Goal: Book appointment/travel/reservation

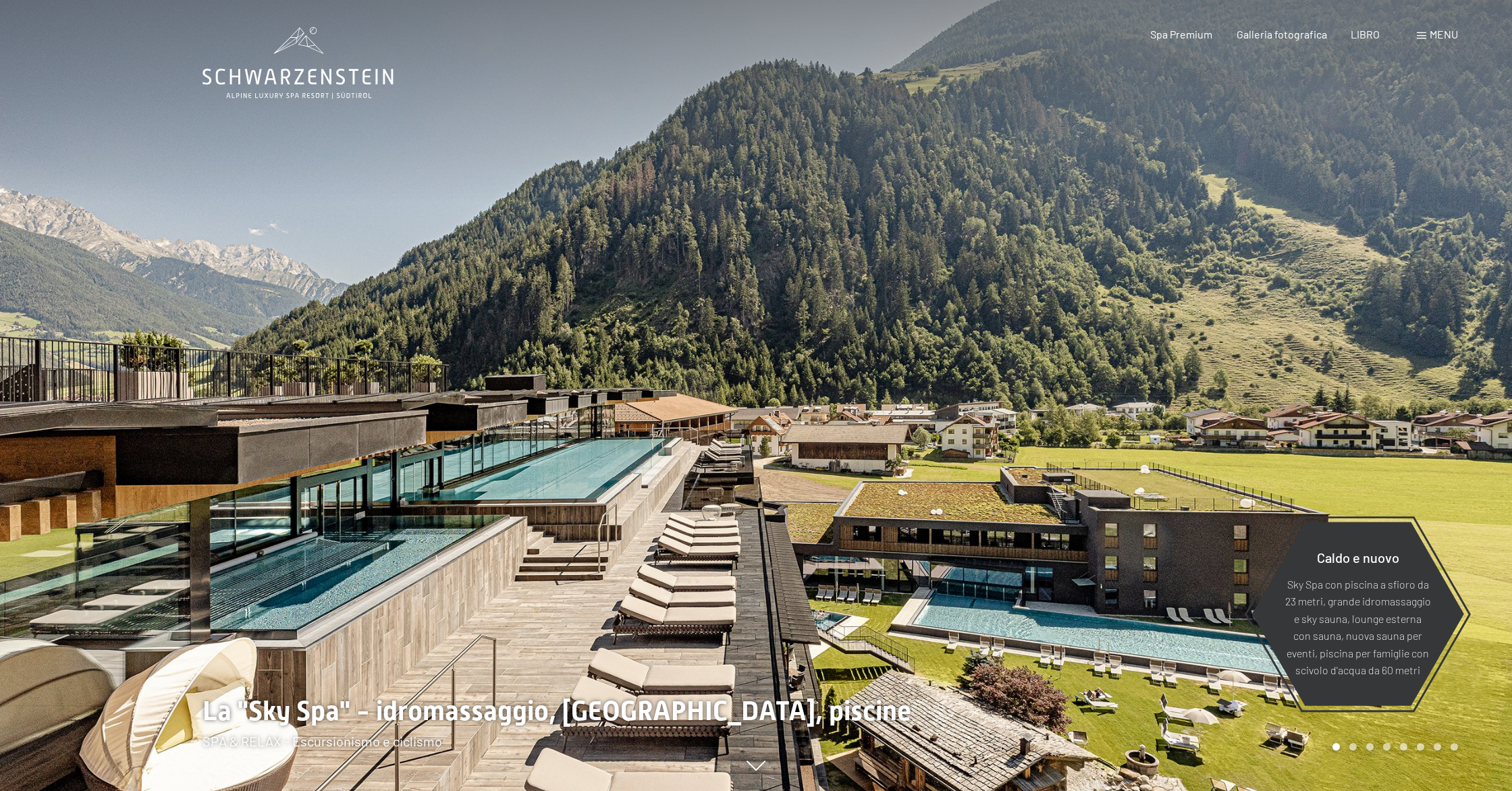
click at [1421, 37] on span at bounding box center [1422, 36] width 10 height 7
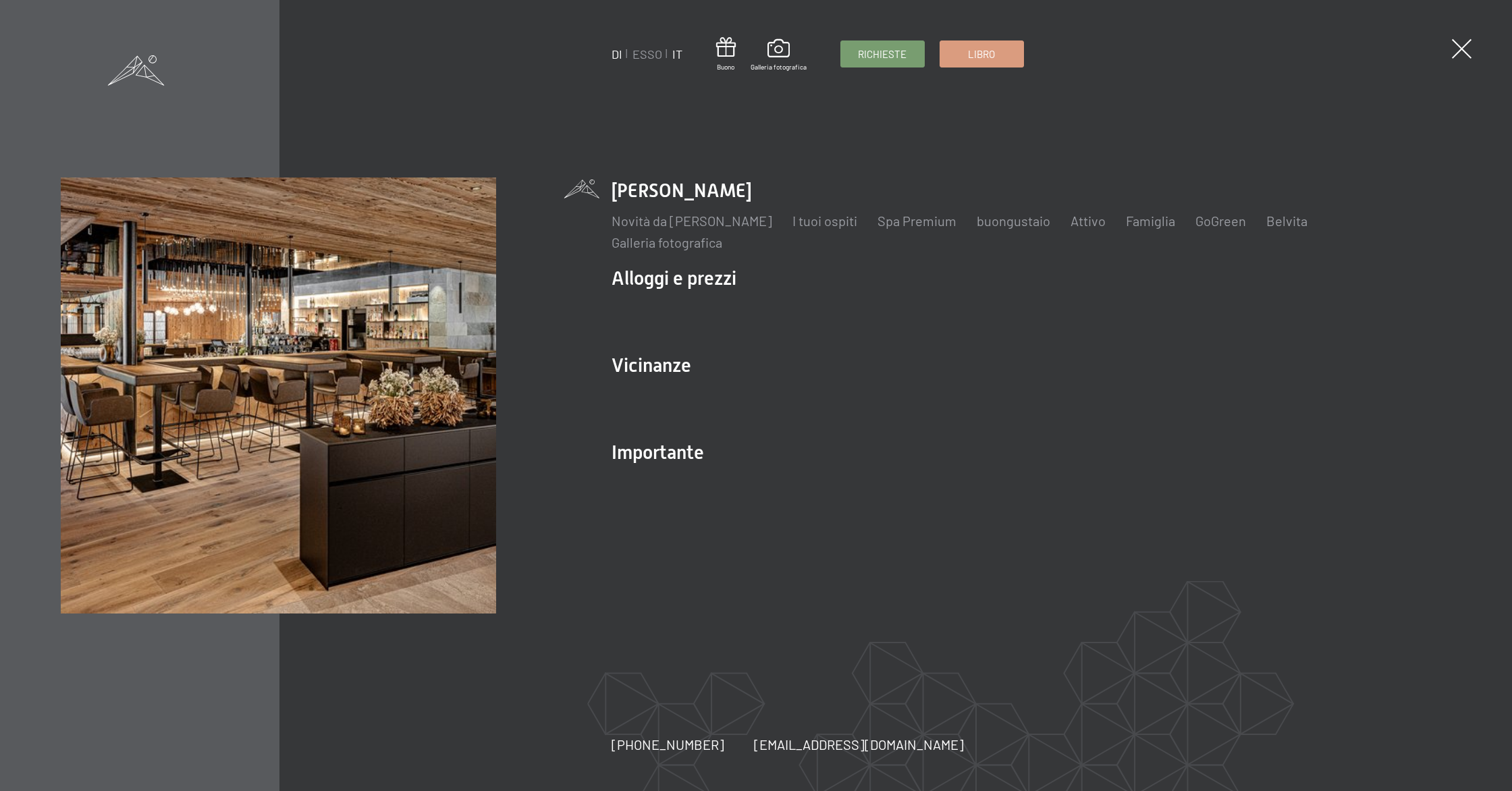
click at [674, 56] on font "IT" at bounding box center [677, 53] width 10 height 15
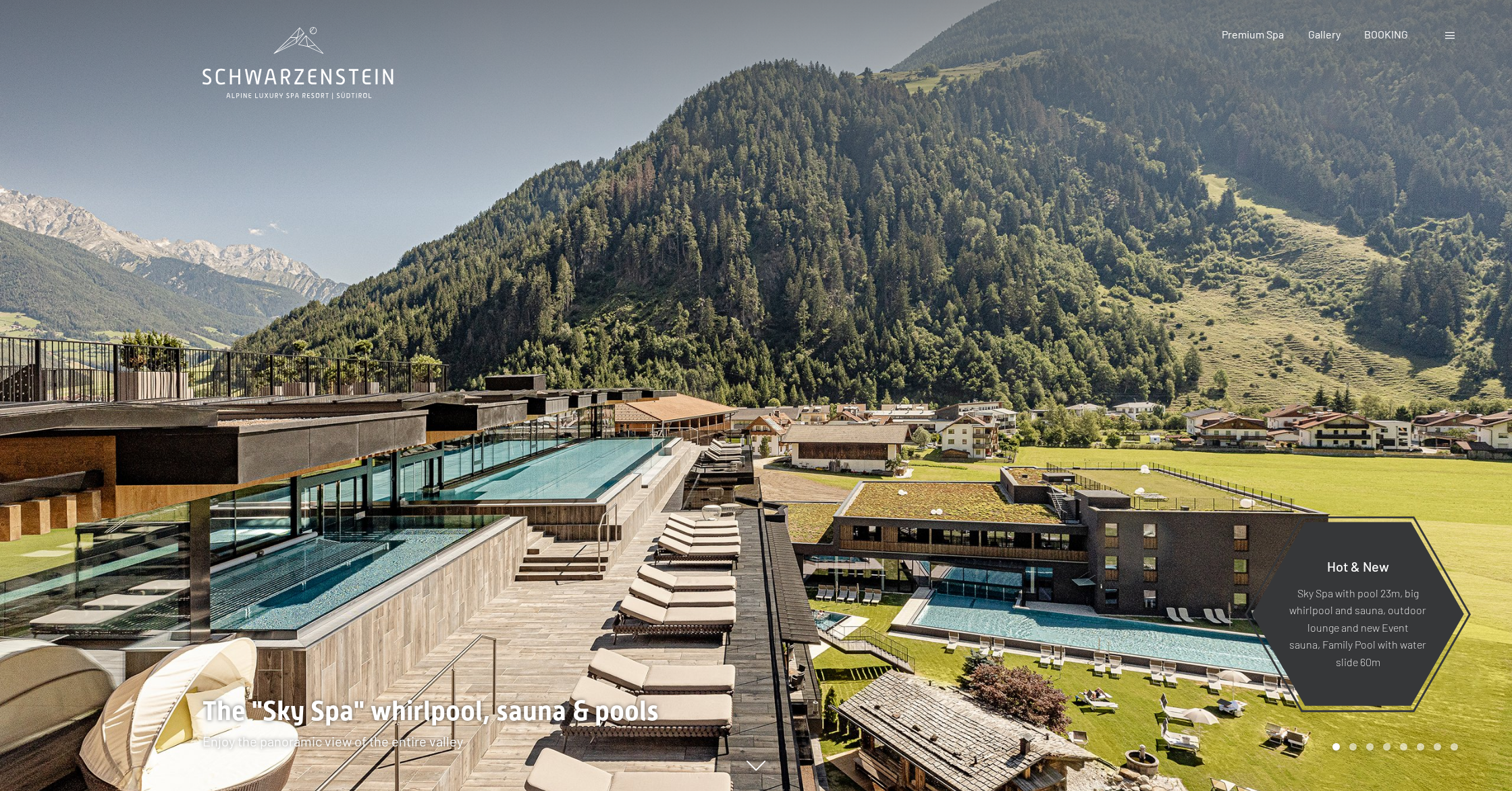
click at [1220, 160] on div at bounding box center [1135, 395] width 756 height 791
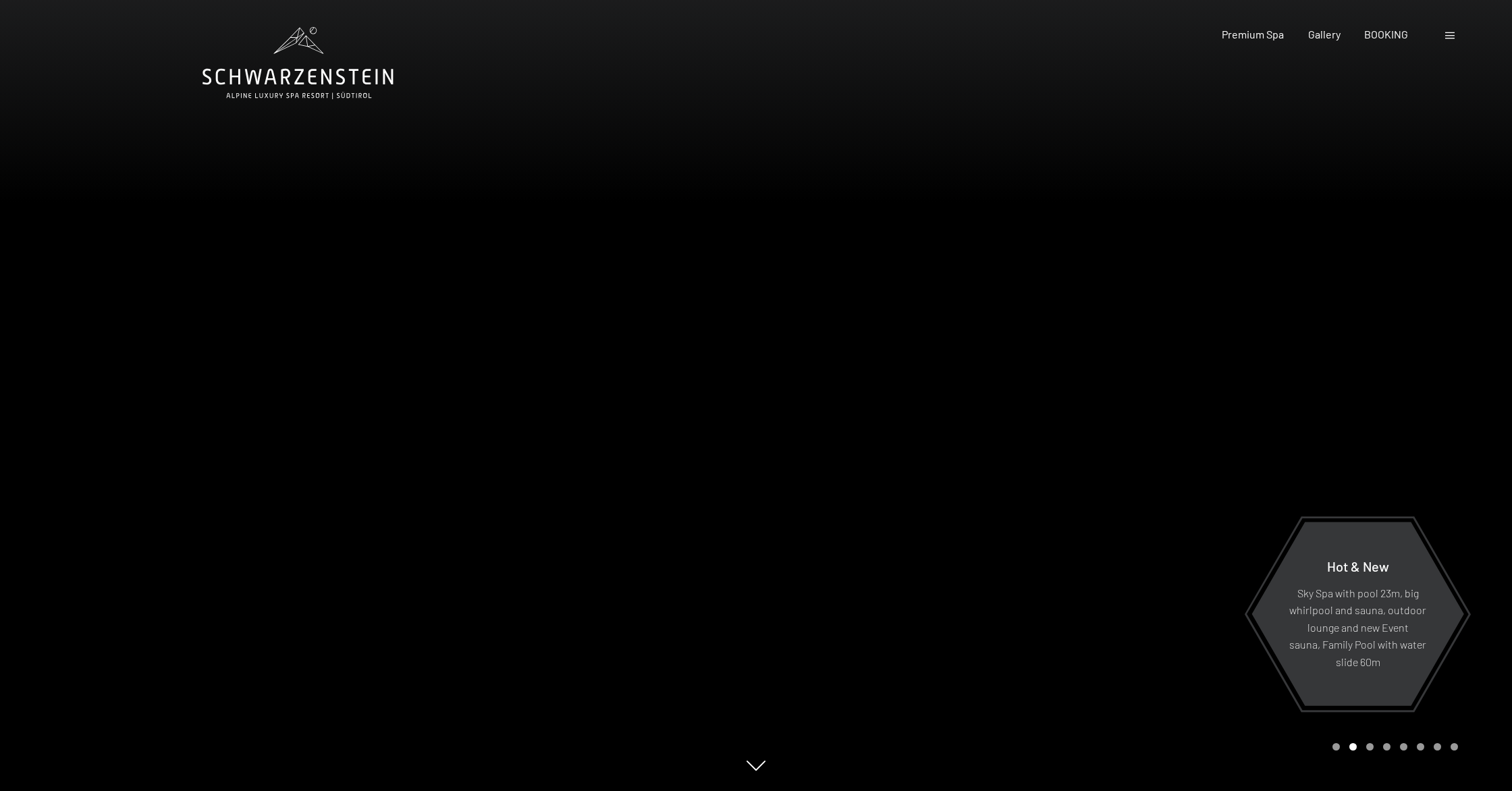
click at [1220, 160] on div at bounding box center [1135, 395] width 756 height 791
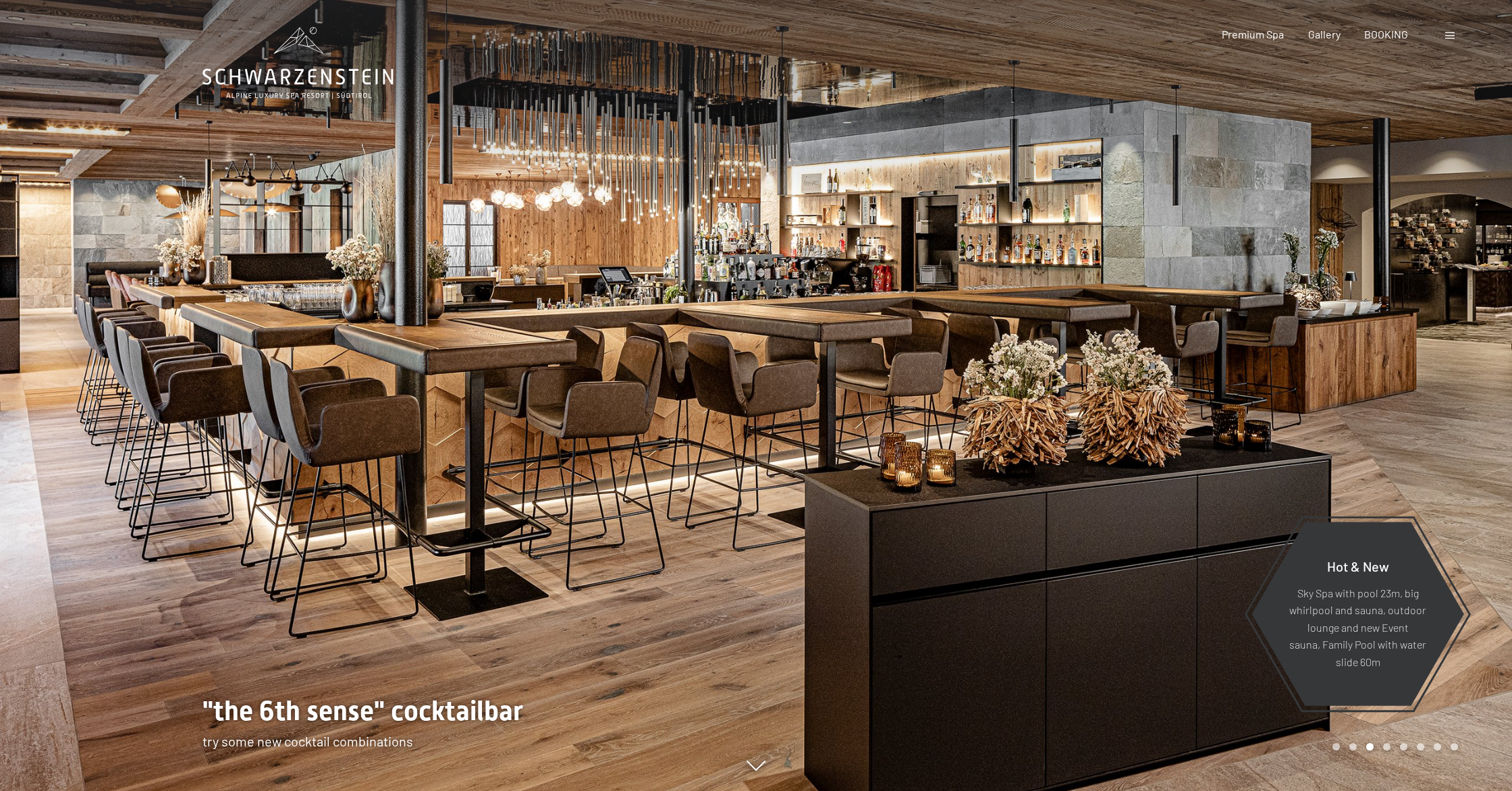
click at [1220, 160] on div at bounding box center [1135, 395] width 756 height 791
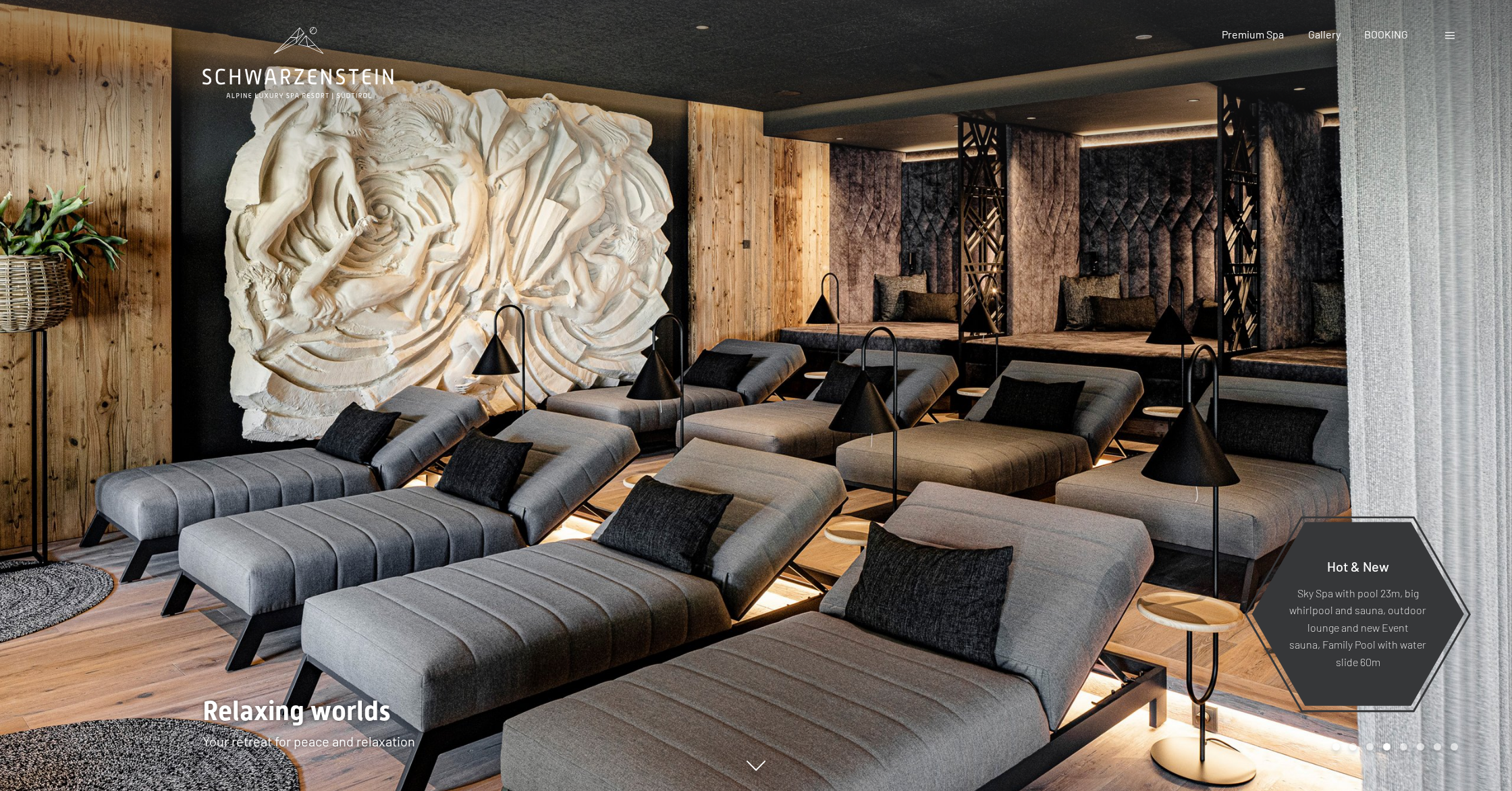
click at [1220, 160] on div at bounding box center [1135, 395] width 756 height 791
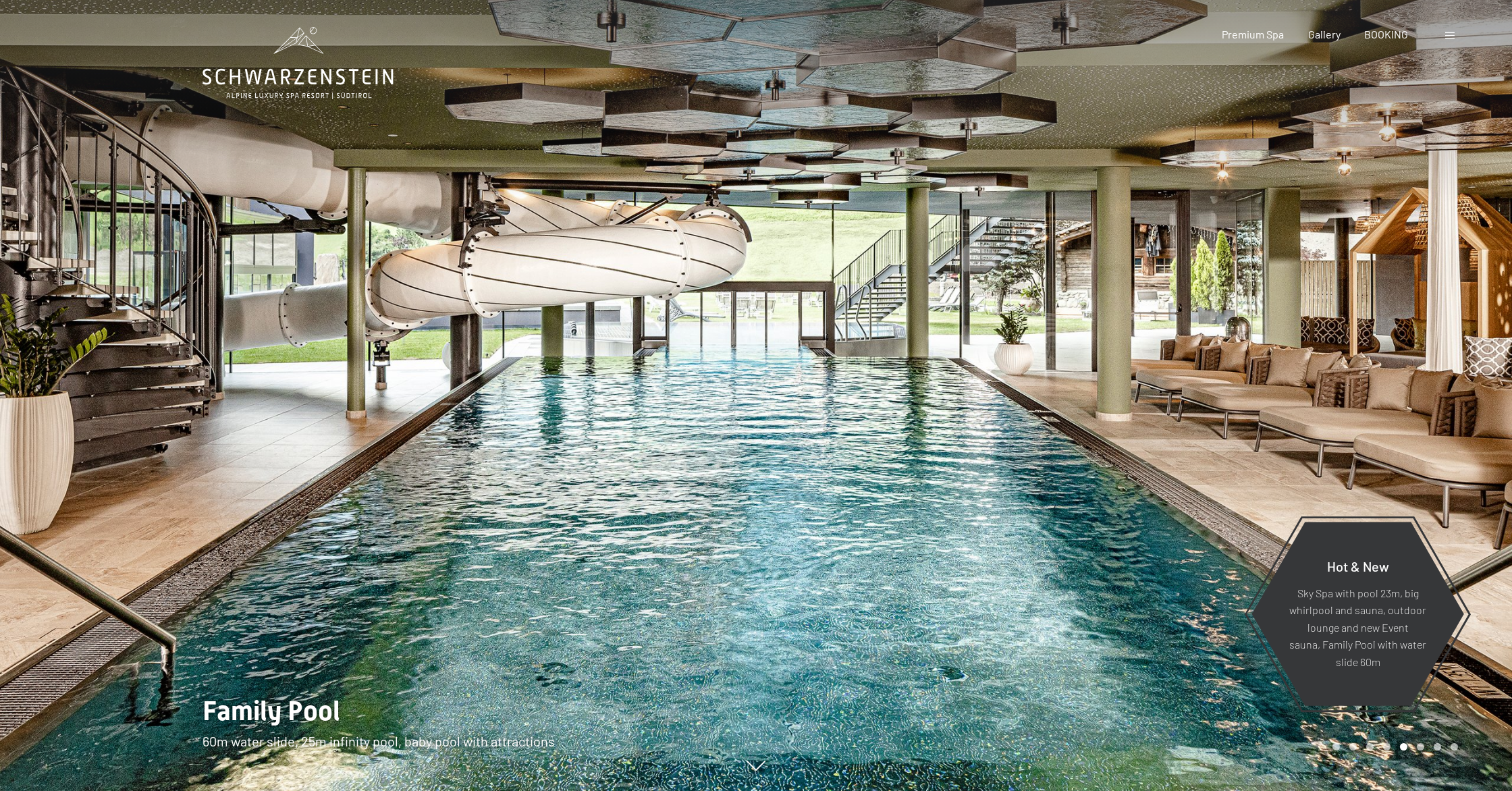
click at [135, 278] on div at bounding box center [378, 395] width 756 height 791
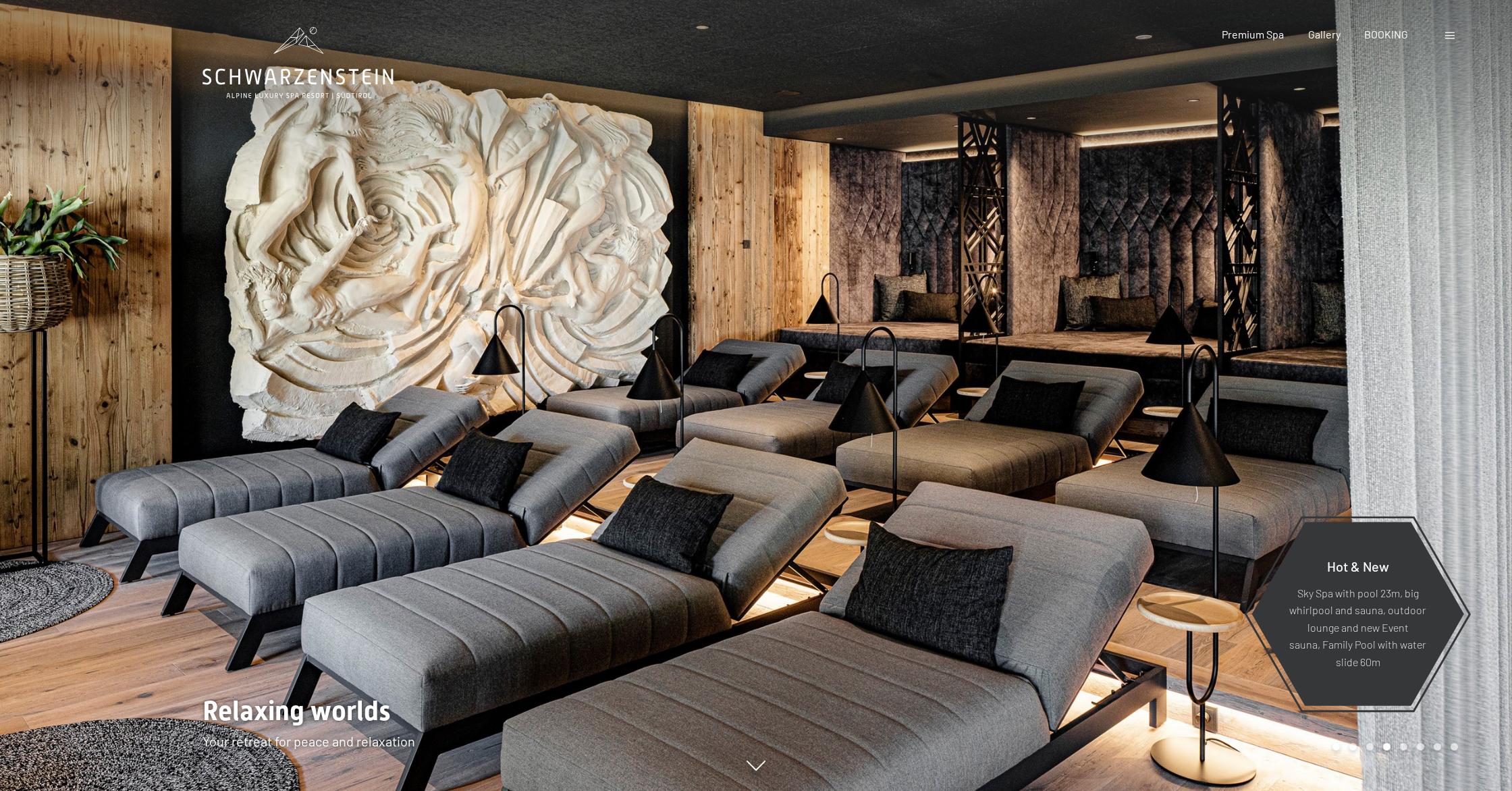
click at [1131, 356] on div at bounding box center [1135, 395] width 756 height 791
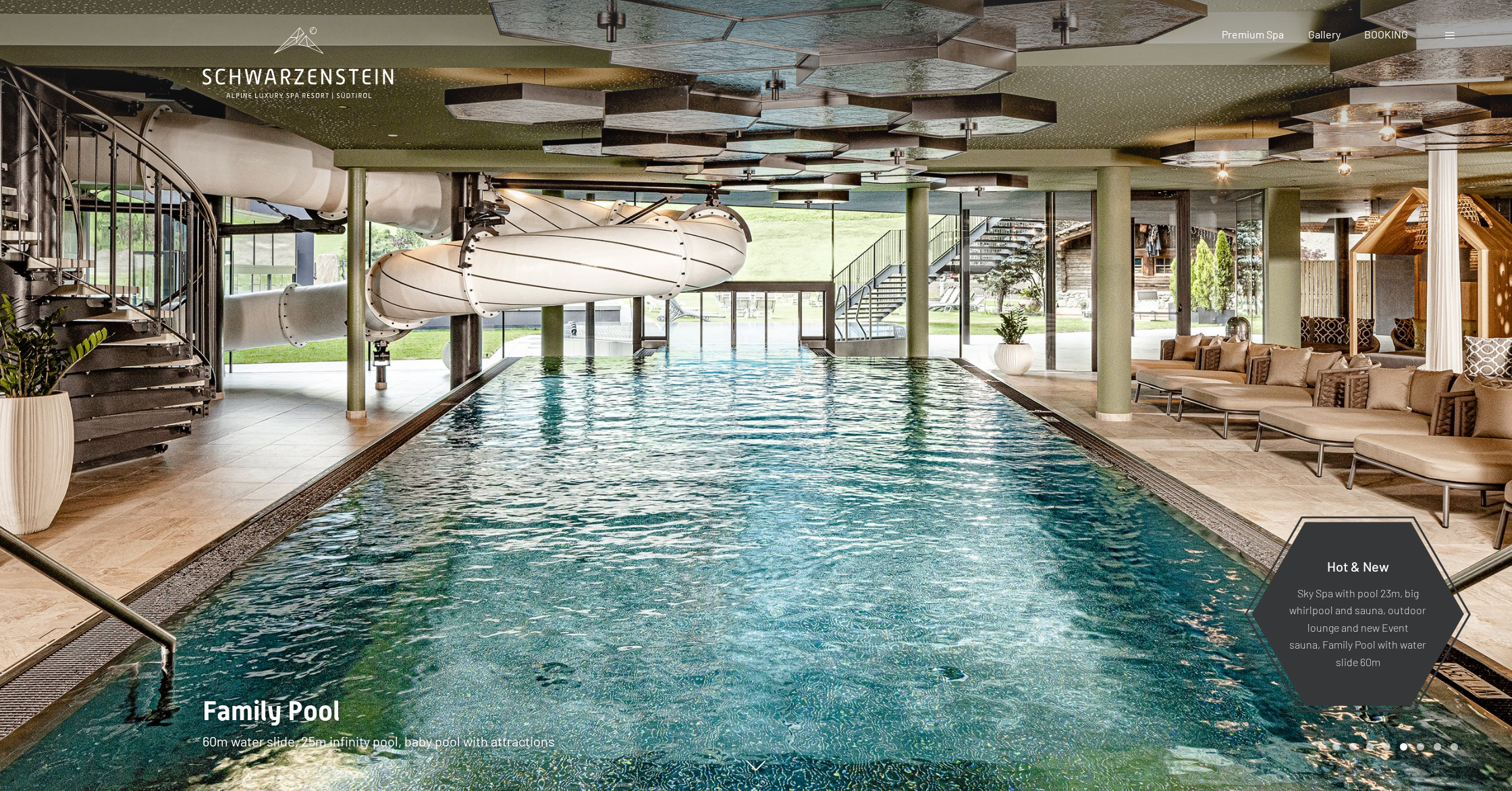
click at [1131, 356] on div at bounding box center [1135, 395] width 756 height 791
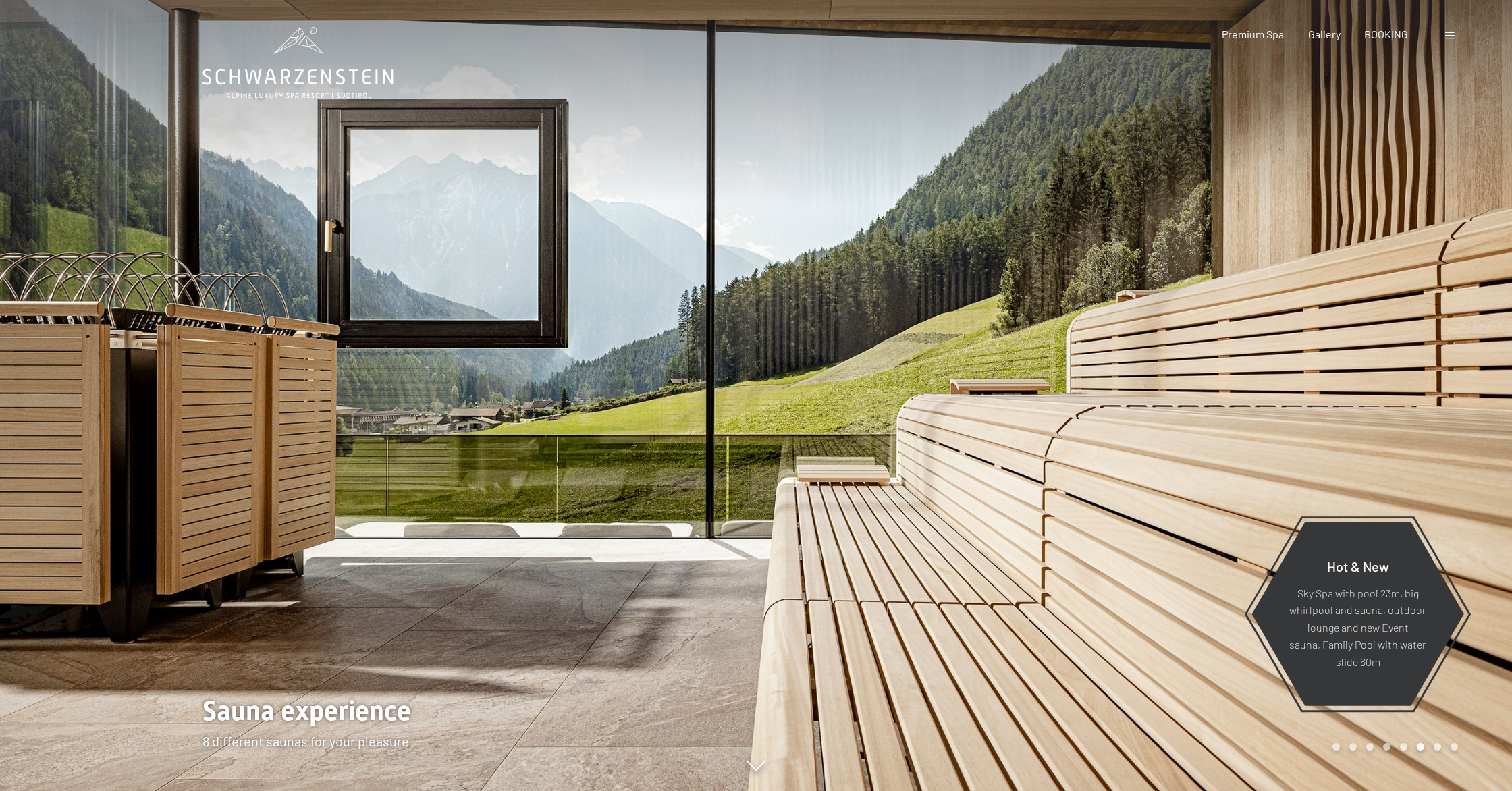
click at [1131, 356] on div at bounding box center [1135, 395] width 756 height 791
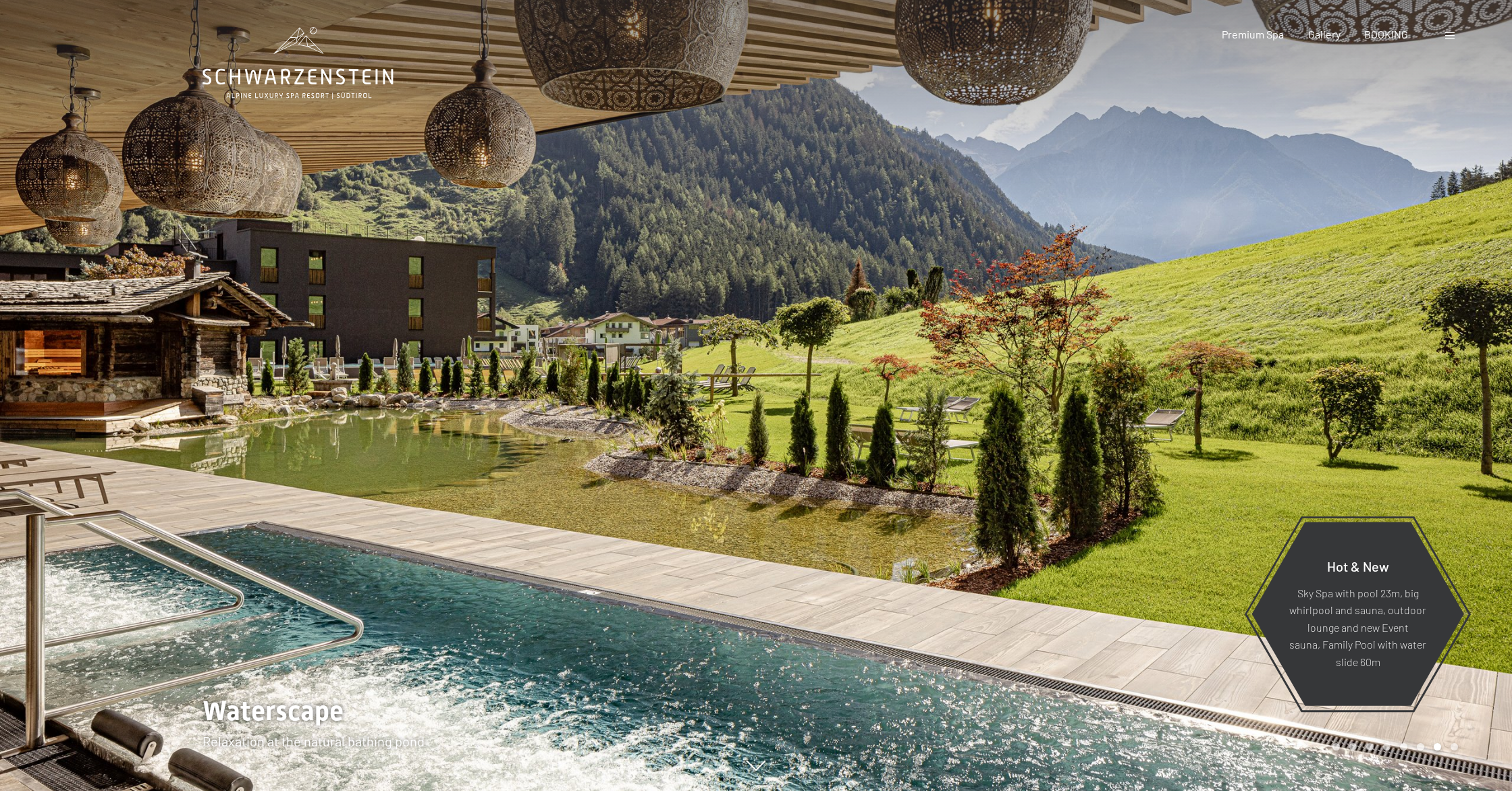
click at [1131, 356] on div at bounding box center [1135, 395] width 756 height 791
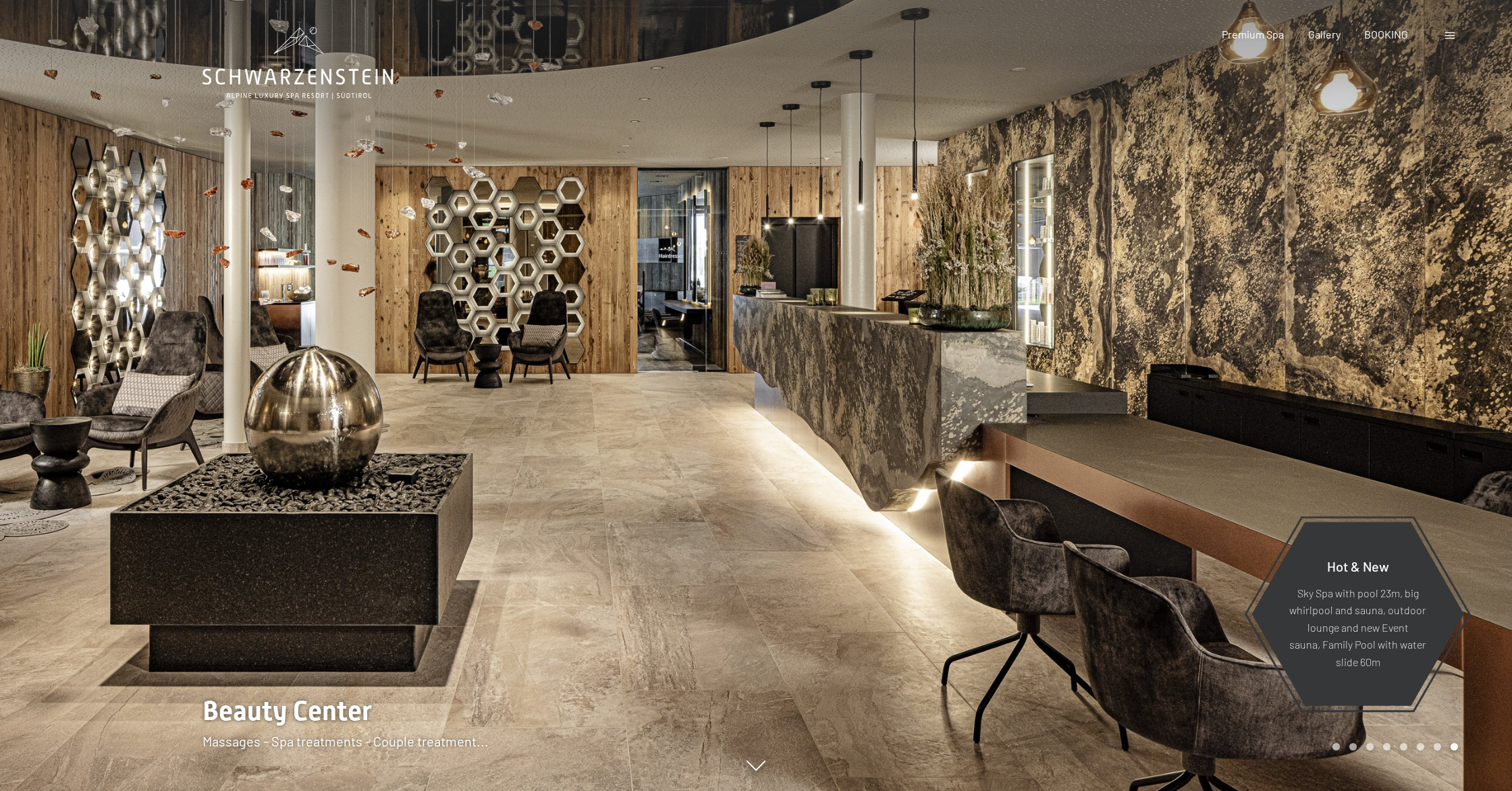
click at [1131, 356] on div at bounding box center [1135, 395] width 756 height 791
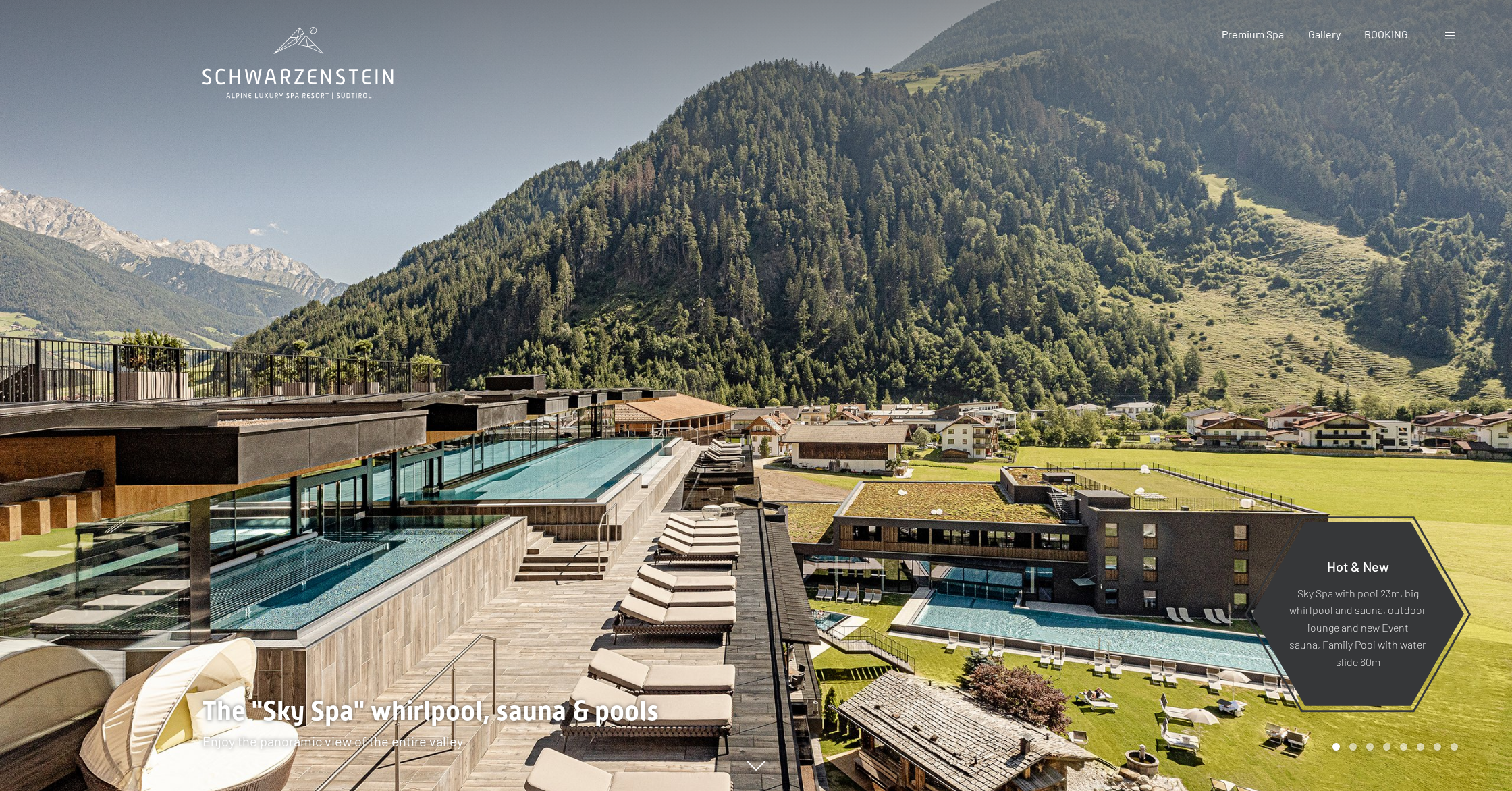
click at [1452, 38] on span at bounding box center [1451, 36] width 10 height 7
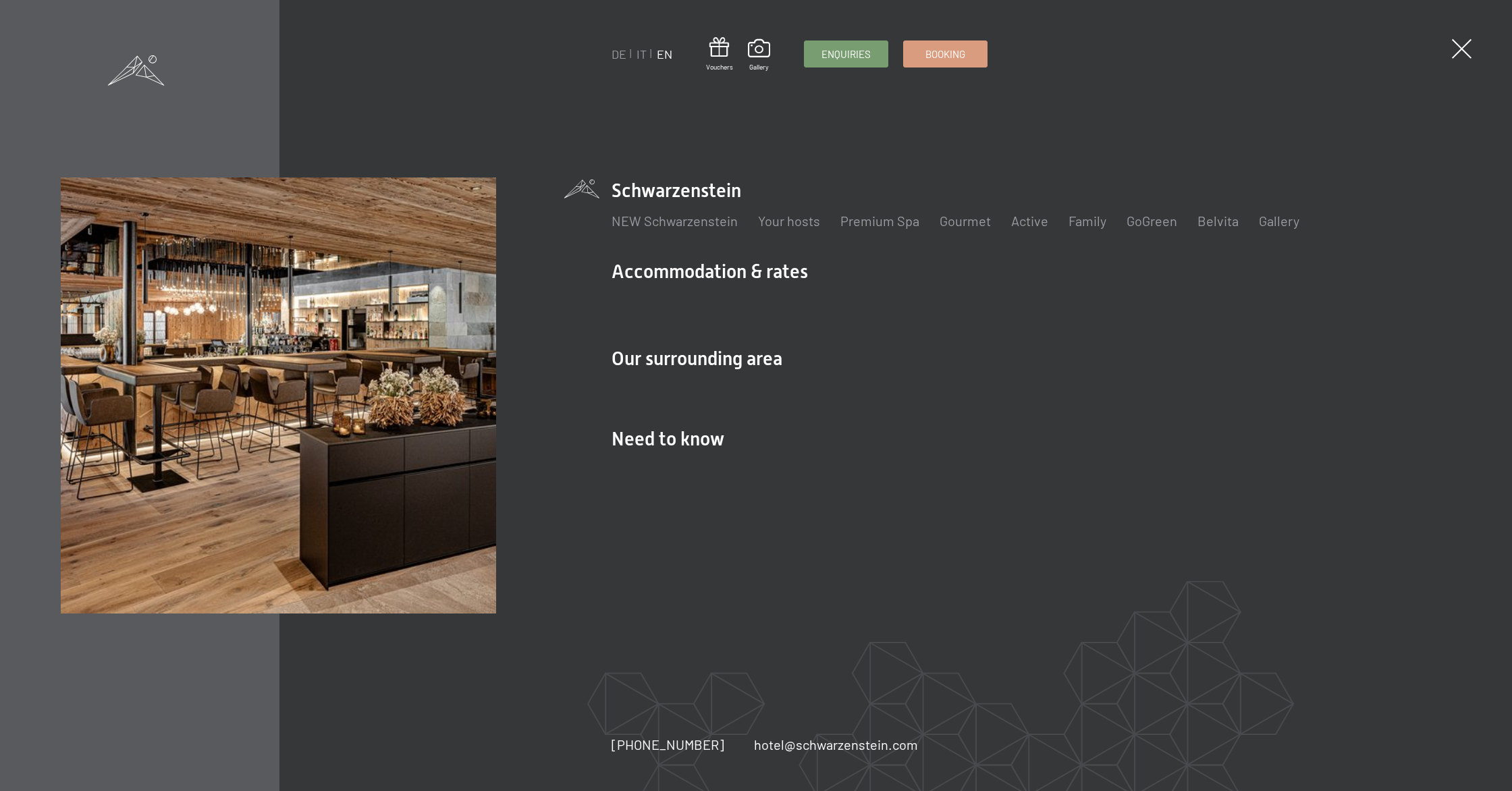
click at [646, 56] on ul "DE IT EN" at bounding box center [642, 53] width 61 height 17
click at [645, 56] on link "IT" at bounding box center [642, 53] width 10 height 15
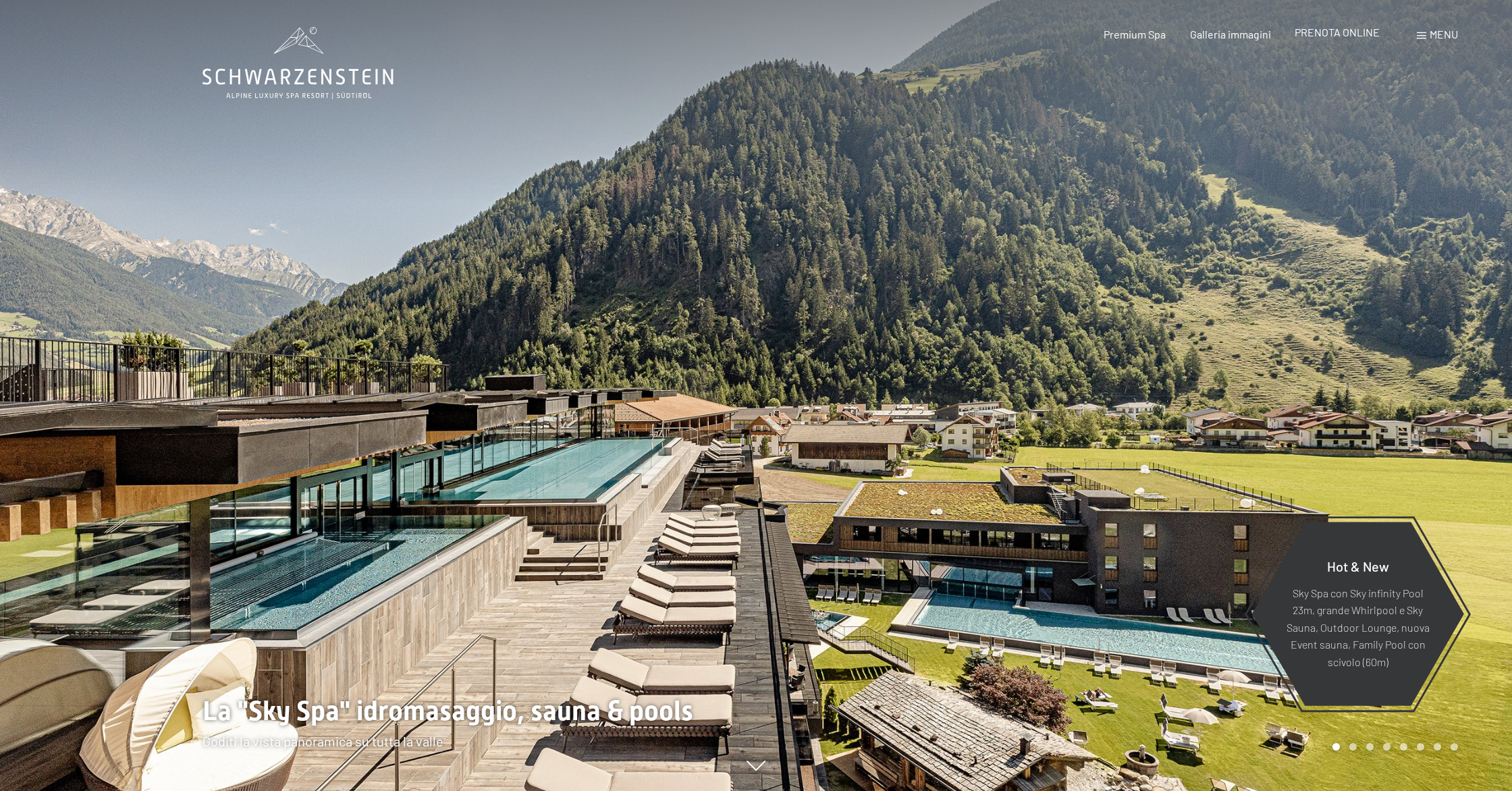
click at [1360, 38] on span "PRENOTA ONLINE" at bounding box center [1337, 32] width 85 height 13
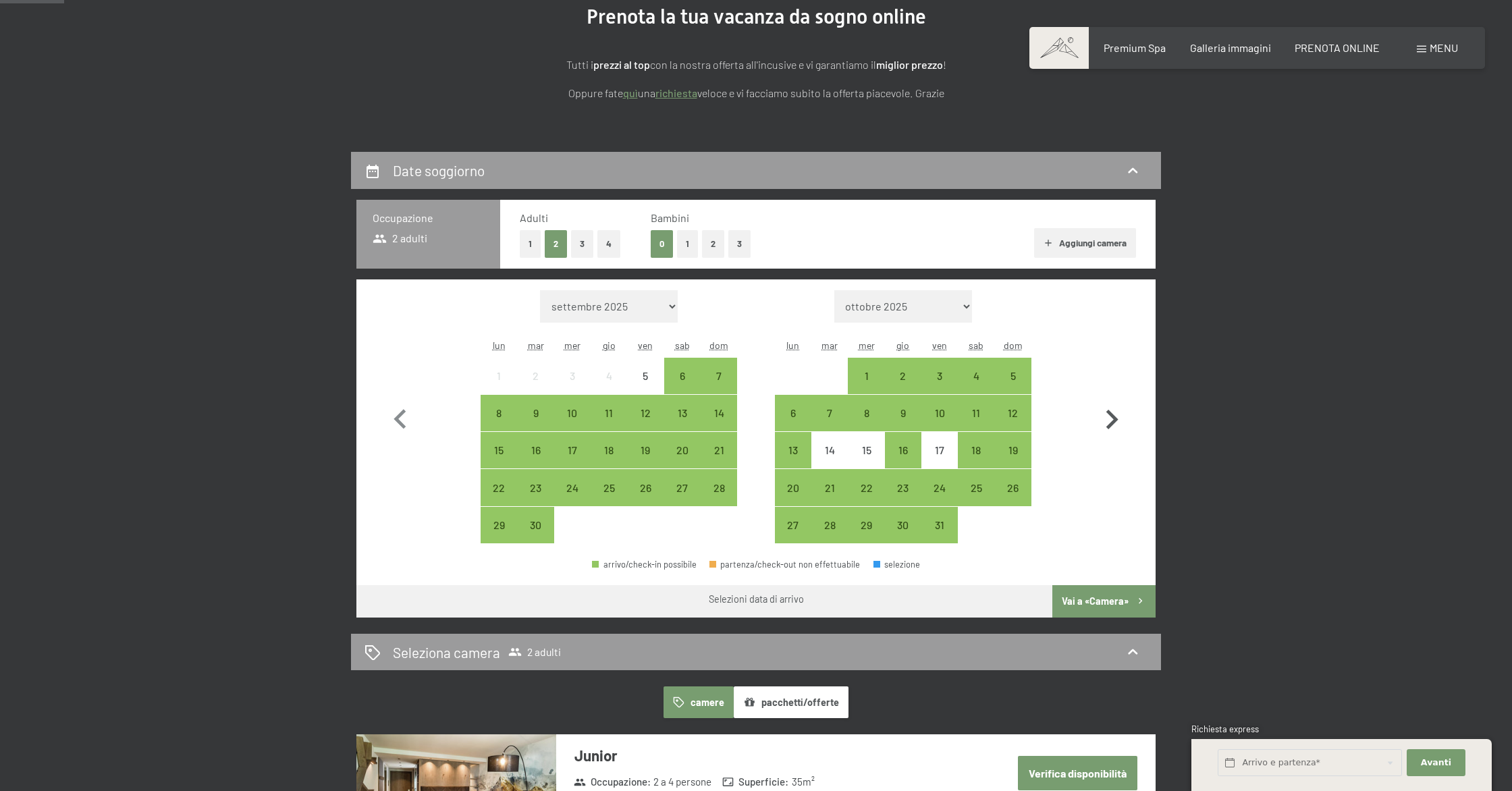
scroll to position [190, 0]
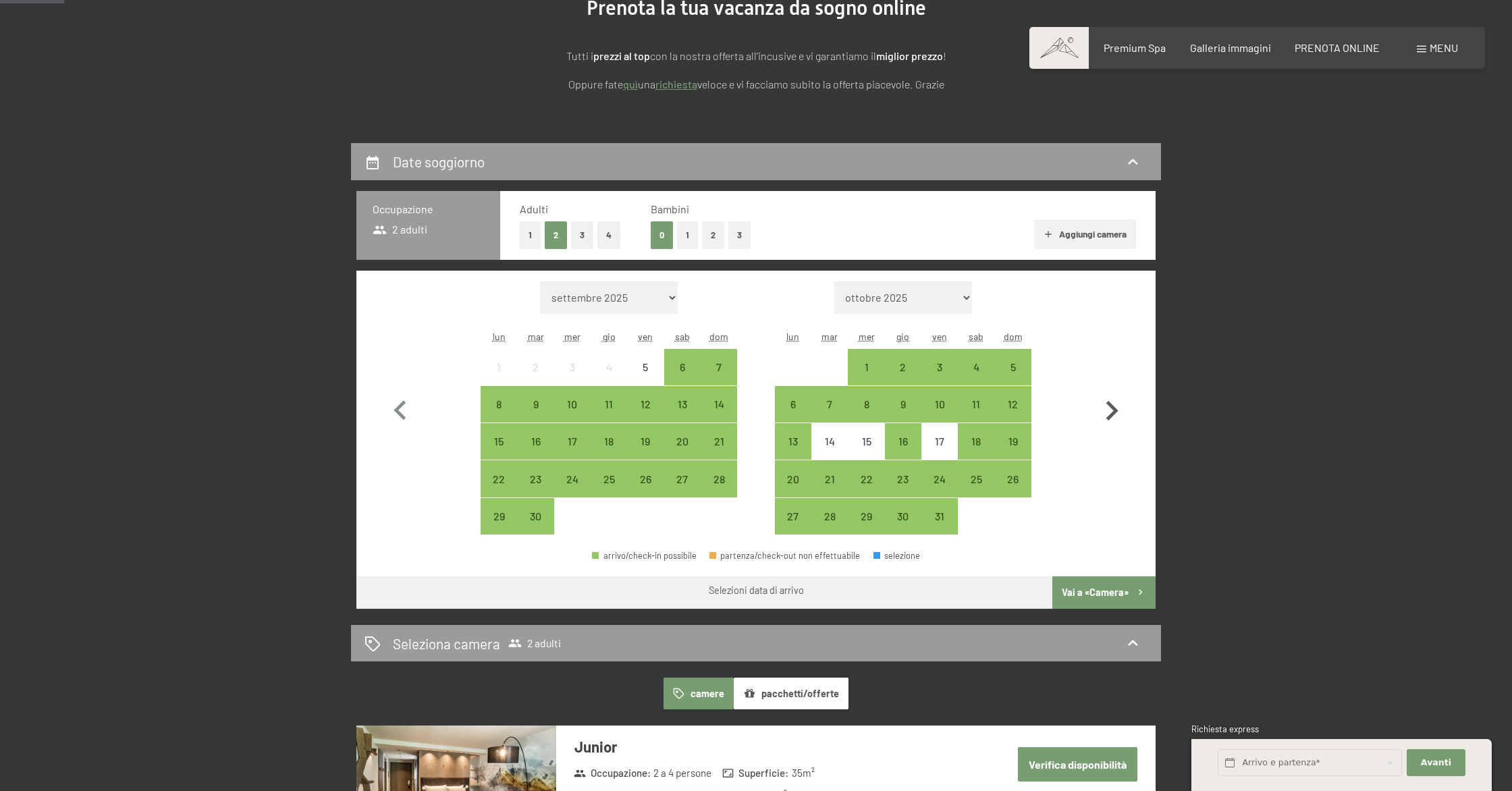
click at [1106, 412] on icon "button" at bounding box center [1112, 411] width 40 height 40
select select "2025-10-01"
select select "2025-11-01"
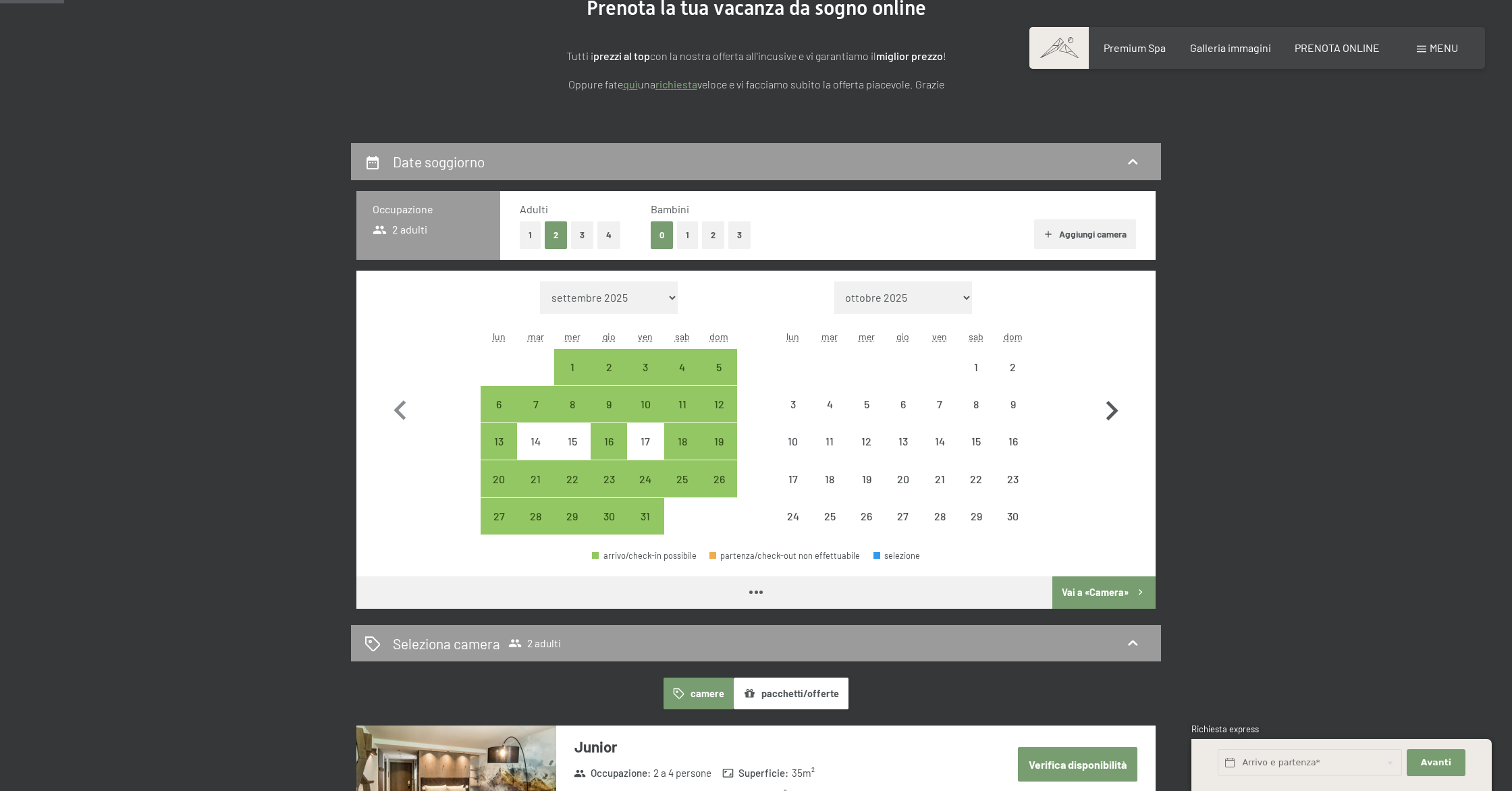
click at [1106, 412] on icon "button" at bounding box center [1112, 411] width 40 height 40
select select "2025-12-01"
select select "2026-01-01"
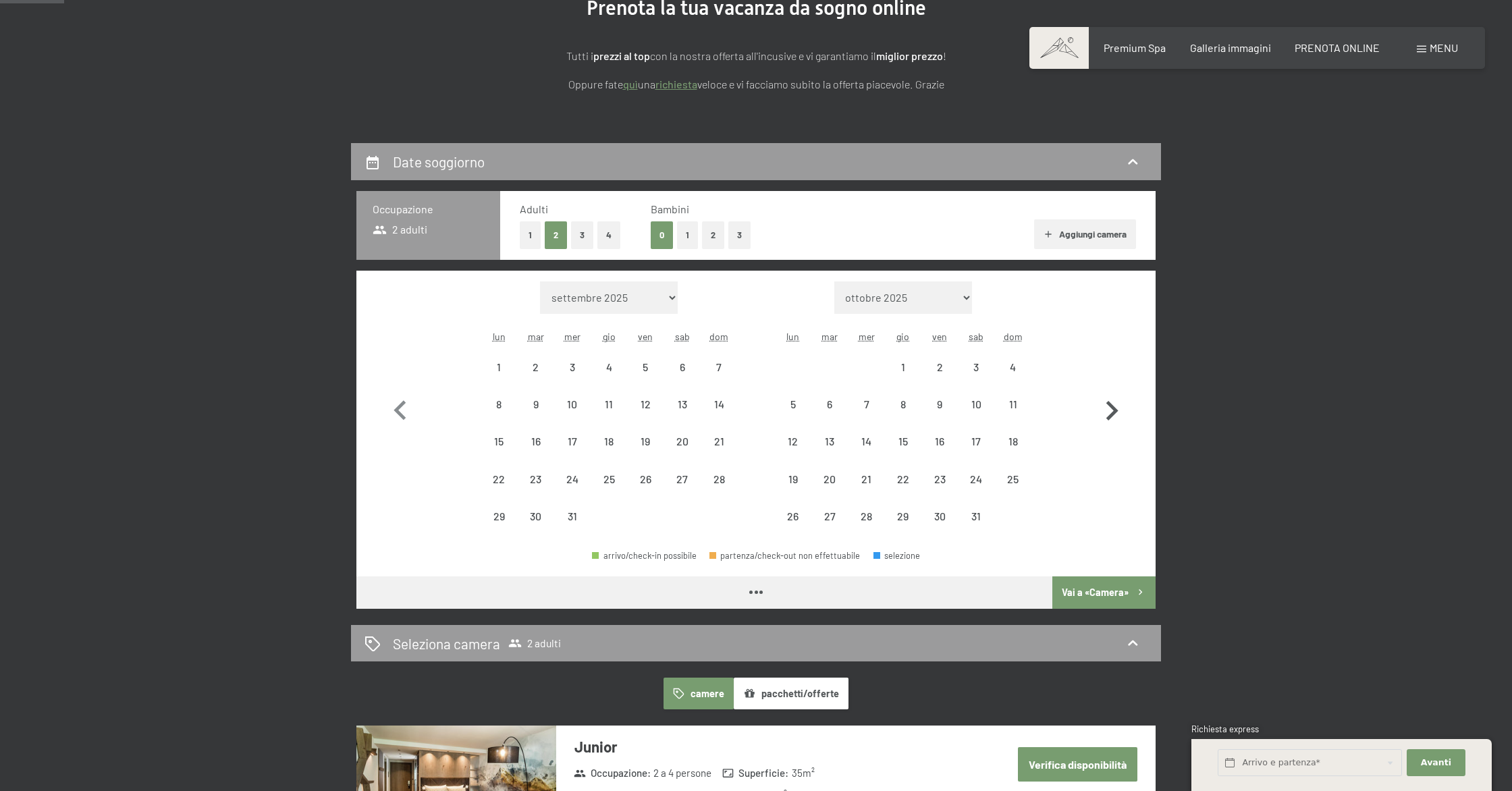
click at [1106, 412] on icon "button" at bounding box center [1112, 411] width 40 height 40
select select "2026-01-01"
select select "2026-02-01"
select select "2026-01-01"
select select "2026-02-01"
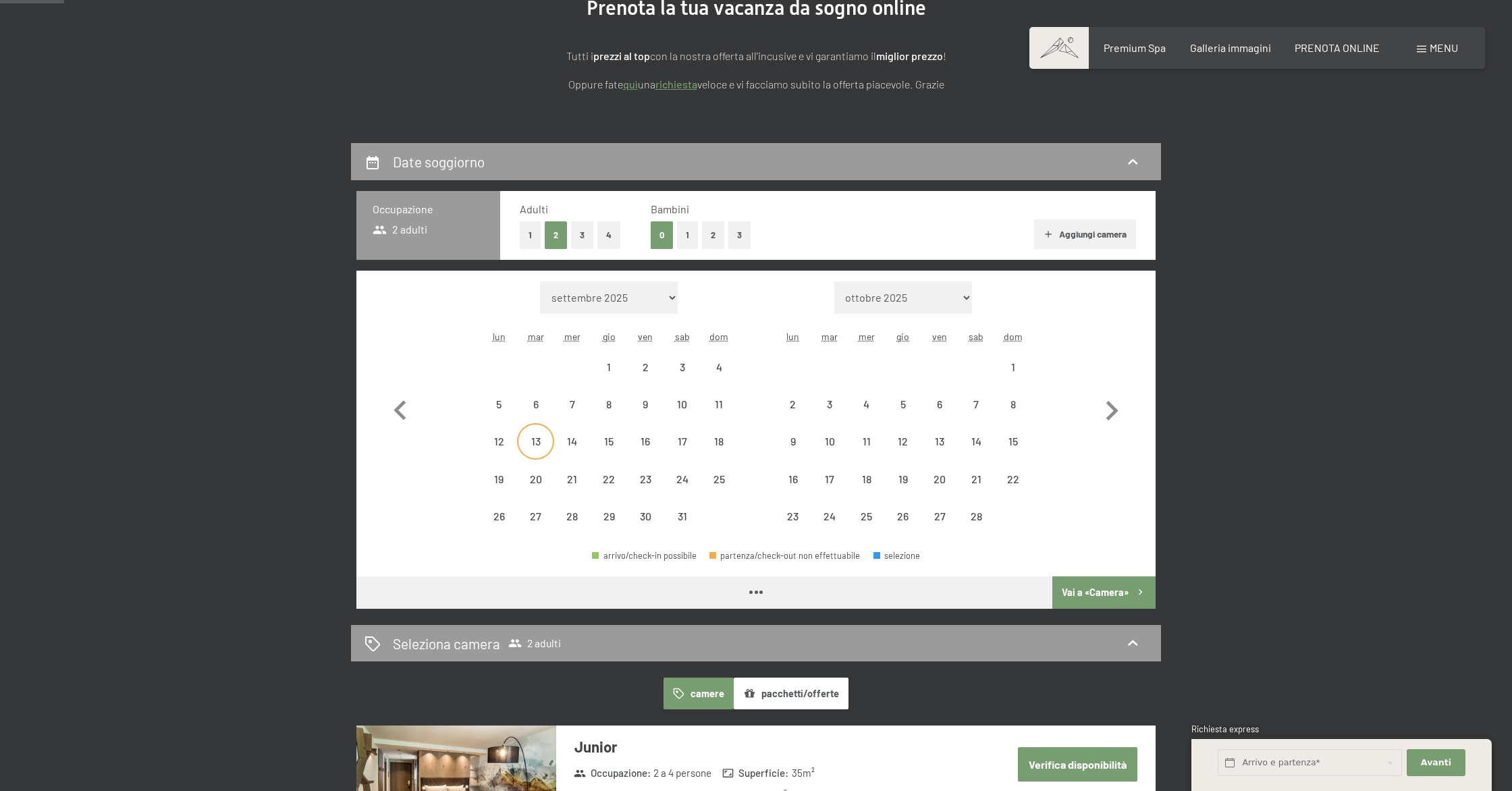
select select "2026-01-01"
select select "2026-02-01"
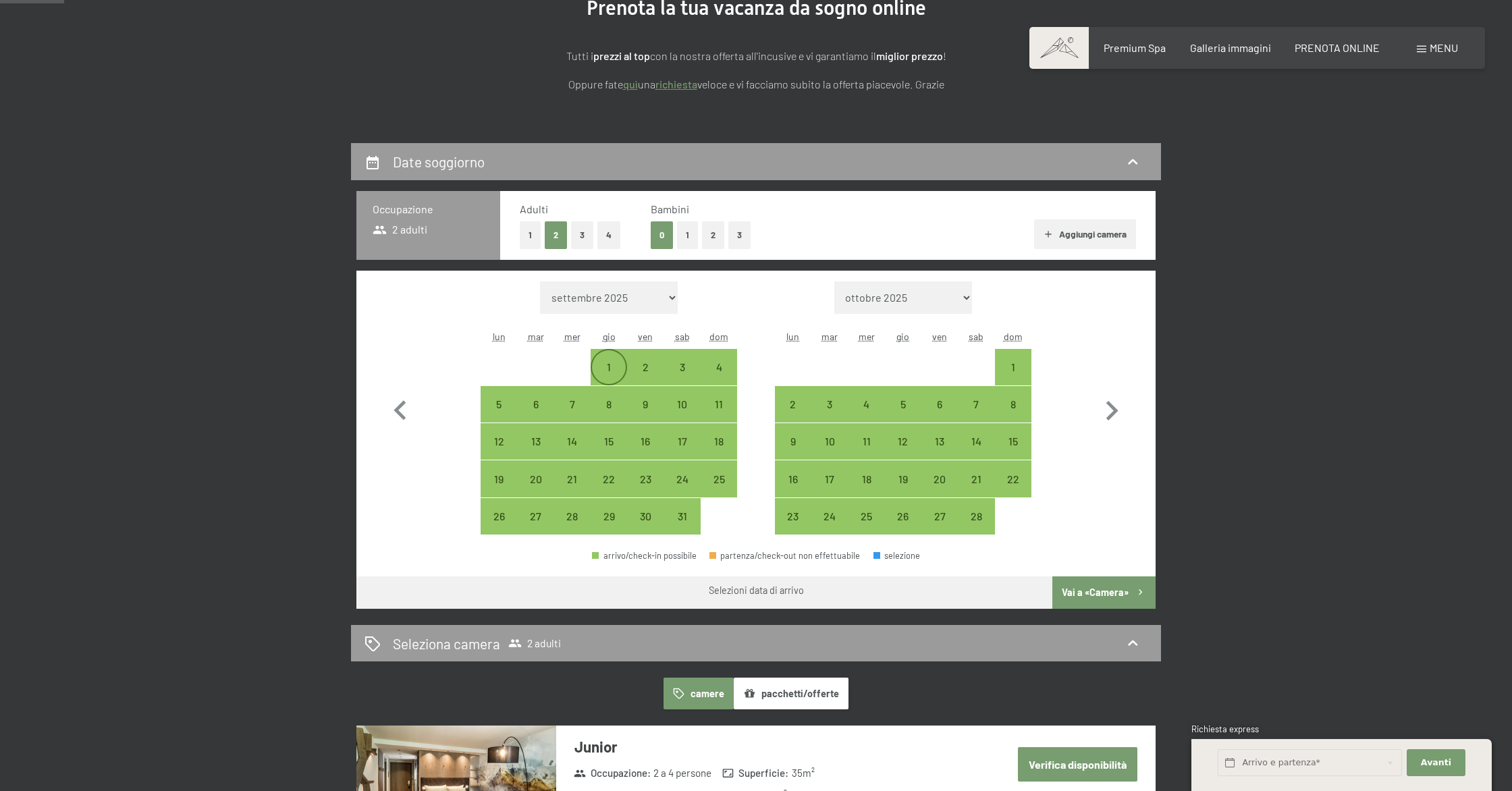
click at [609, 361] on div "1" at bounding box center [608, 378] width 34 height 34
select select "2026-01-01"
select select "2026-02-01"
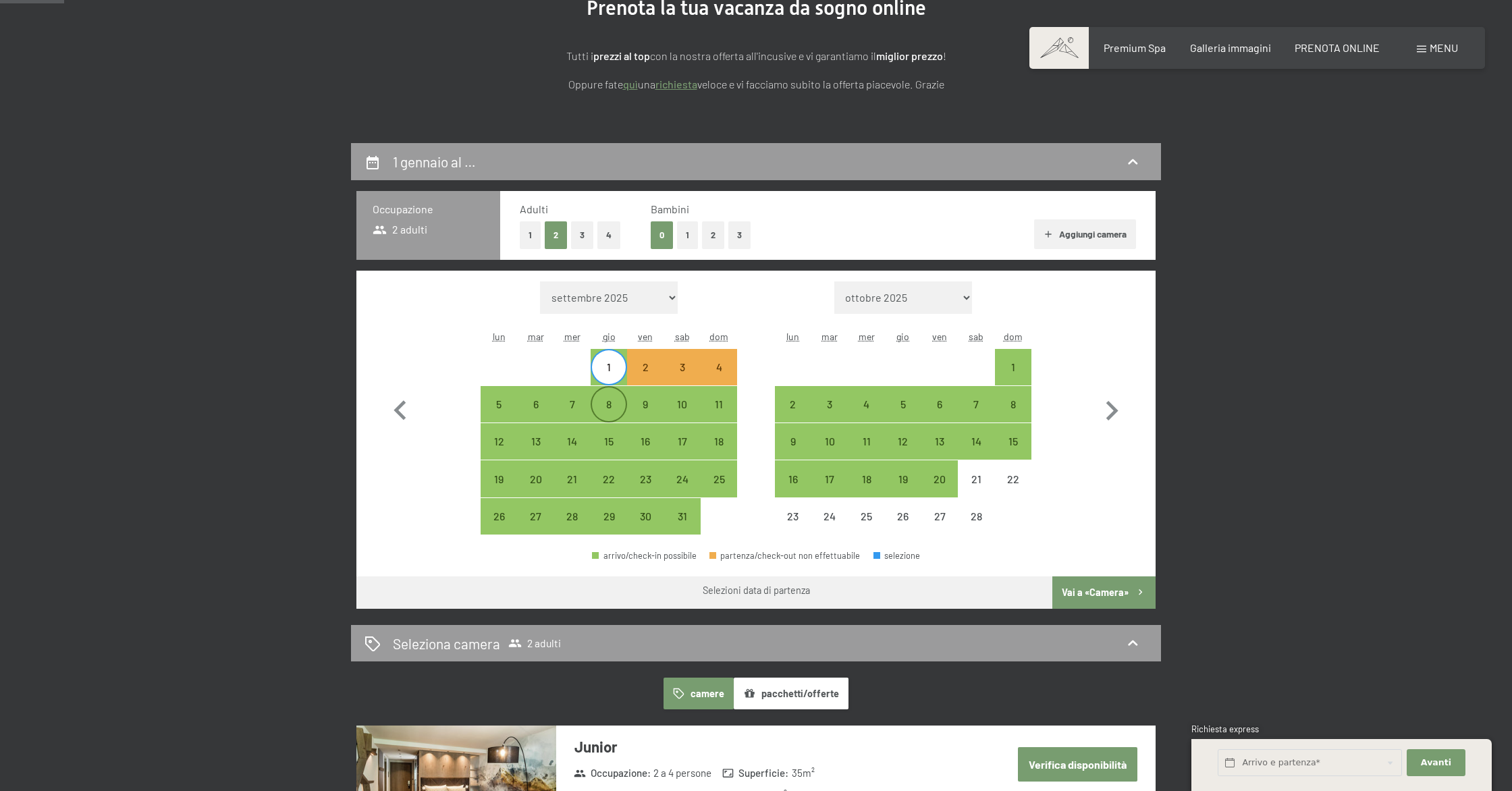
click at [611, 407] on div "8" at bounding box center [608, 416] width 34 height 34
select select "2026-01-01"
select select "2026-02-01"
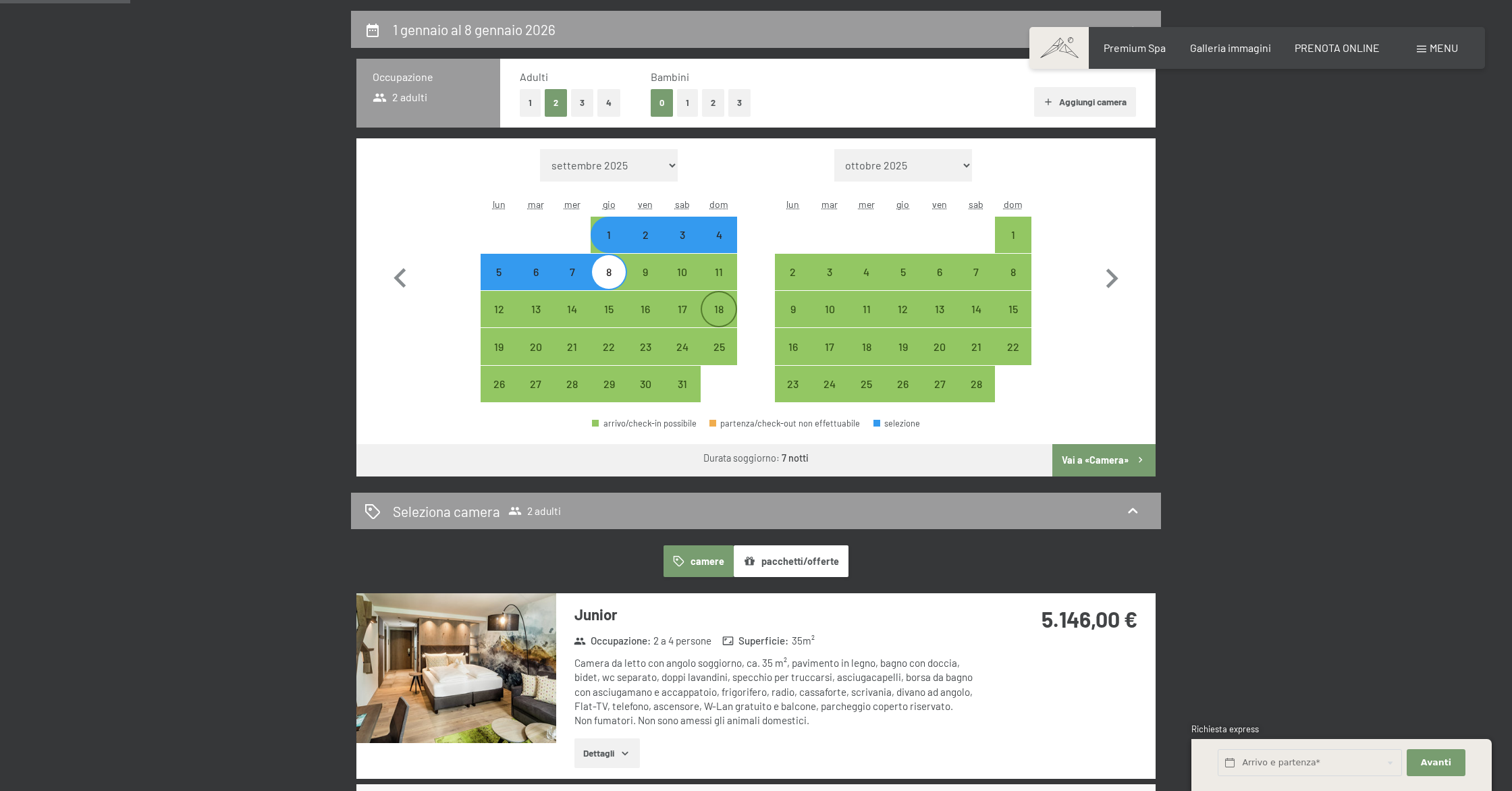
scroll to position [325, 0]
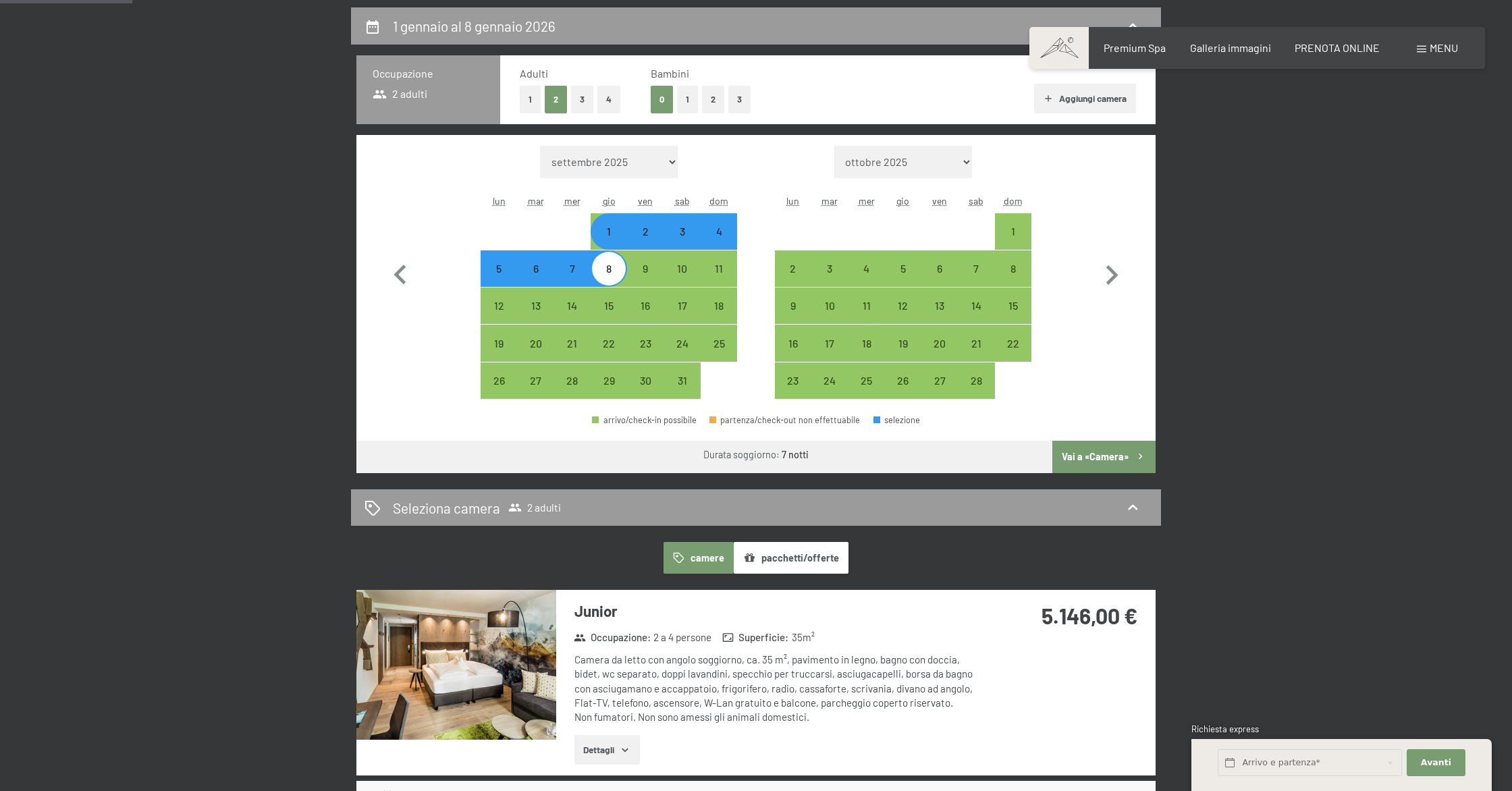
click at [706, 104] on button "2" at bounding box center [713, 100] width 23 height 28
select select "2026-01-01"
select select "2026-02-01"
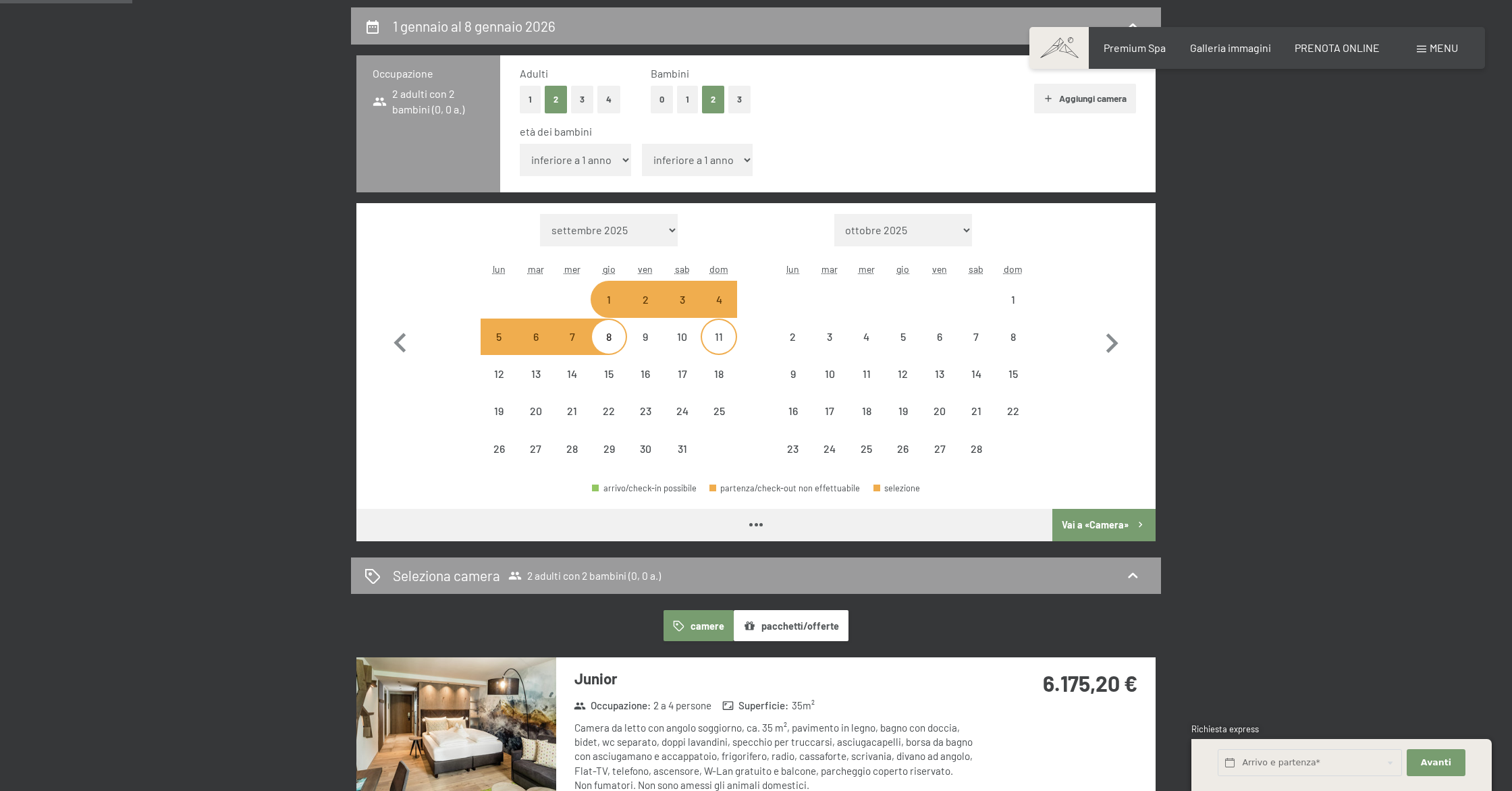
select select "2026-01-01"
select select "2026-02-01"
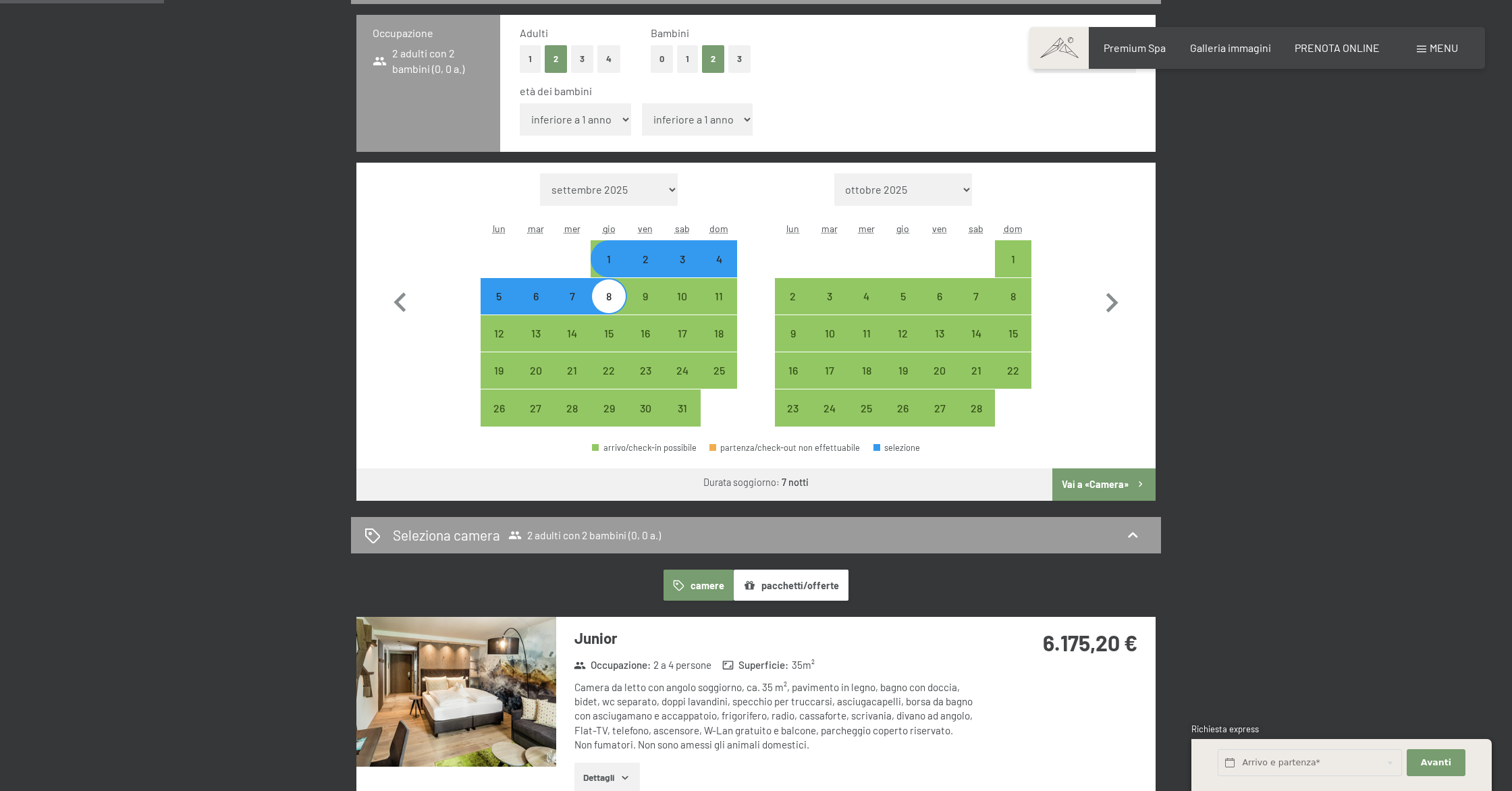
scroll to position [361, 0]
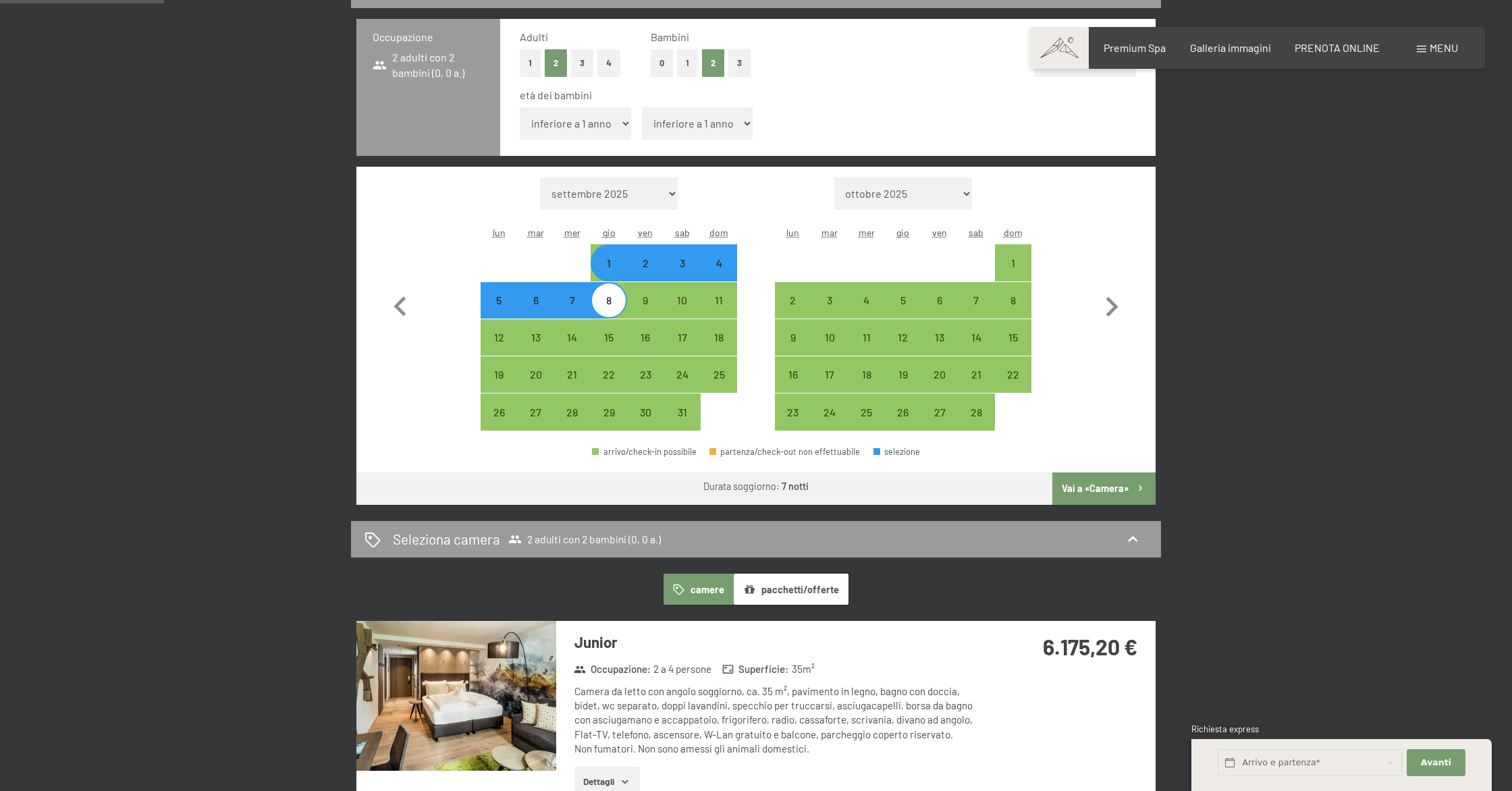
click at [596, 111] on select "inferiore a 1 anno 1 anno 2 anni 3 anni 4 anni 5 anni 6 anni 7 anni 8 anni 9 an…" at bounding box center [575, 123] width 112 height 33
select select "3"
click at [519, 108] on select "inferiore a 1 anno 1 anno 2 anni 3 anni 4 anni 5 anni 6 anni 7 anni 8 anni 9 an…" at bounding box center [575, 123] width 112 height 33
select select "2026-01-01"
select select "2026-02-01"
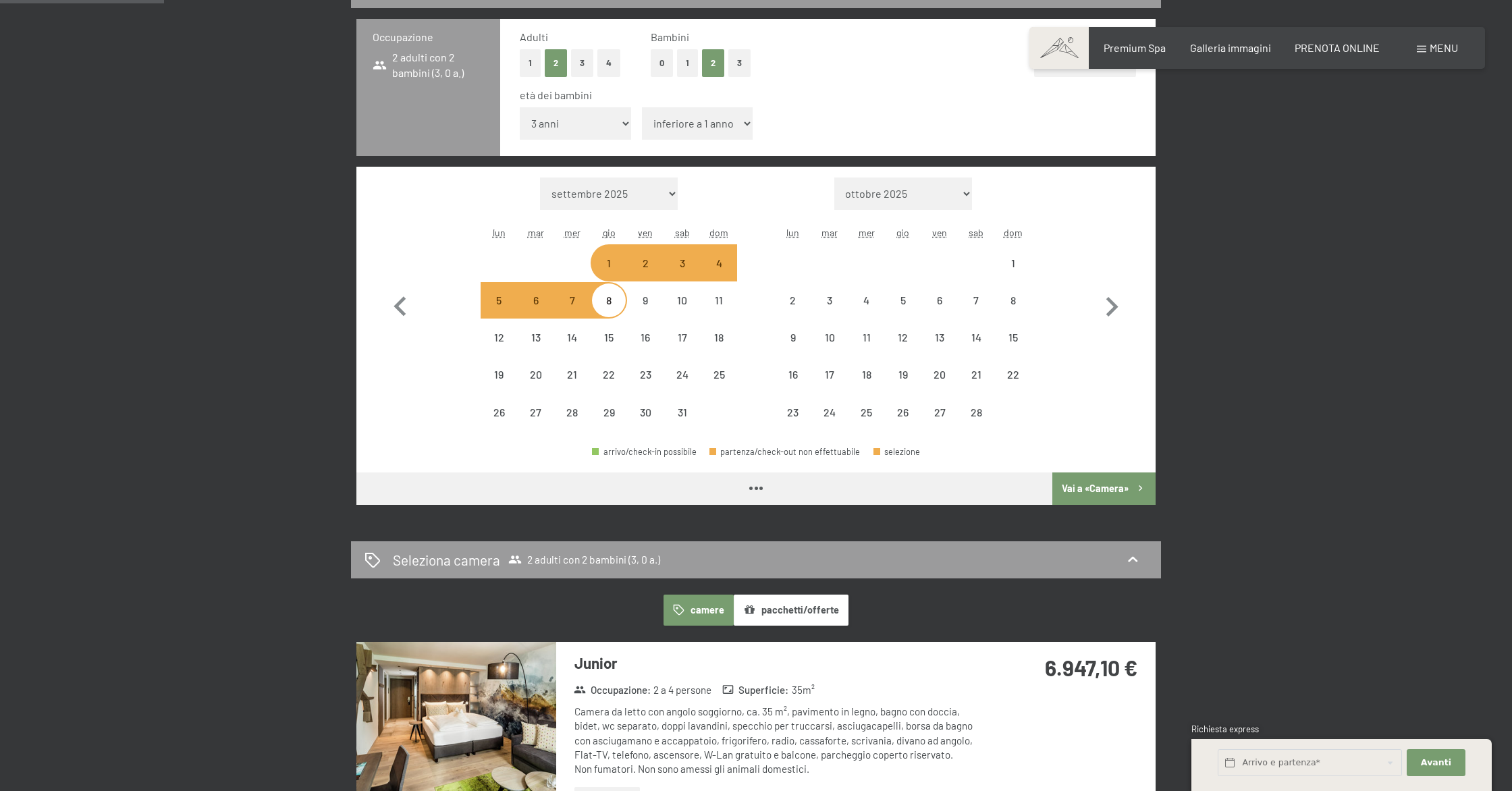
click at [728, 128] on select "inferiore a 1 anno 1 anno 2 anni 3 anni 4 anni 5 anni 6 anni 7 anni 8 anni 9 an…" at bounding box center [697, 123] width 112 height 33
select select "2026-01-01"
select select "2026-02-01"
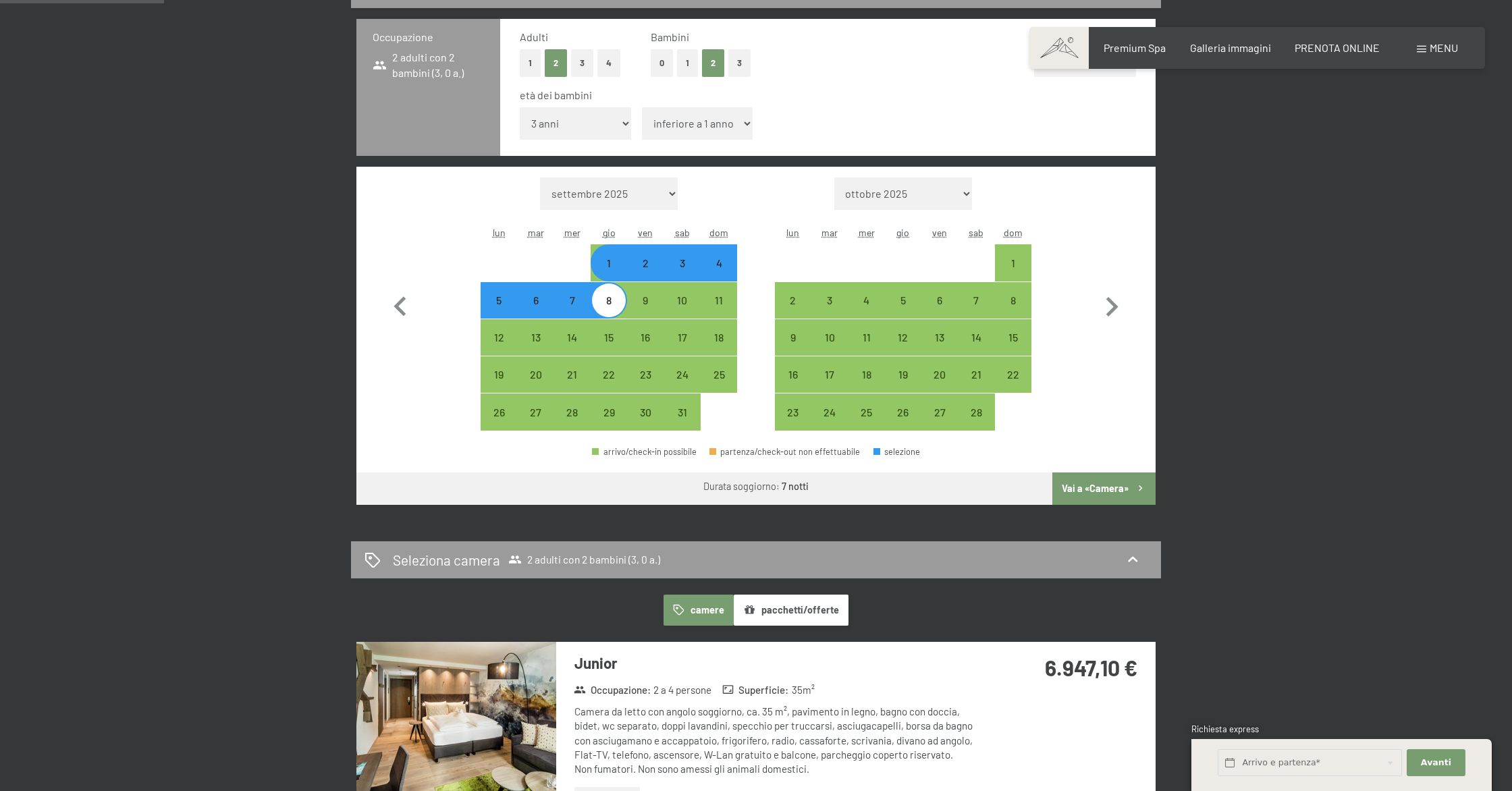
select select "6"
click at [642, 108] on select "inferiore a 1 anno 1 anno 2 anni 3 anni 4 anni 5 anni 6 anni 7 anni 8 anni 9 an…" at bounding box center [697, 123] width 112 height 33
select select "2026-01-01"
select select "2026-02-01"
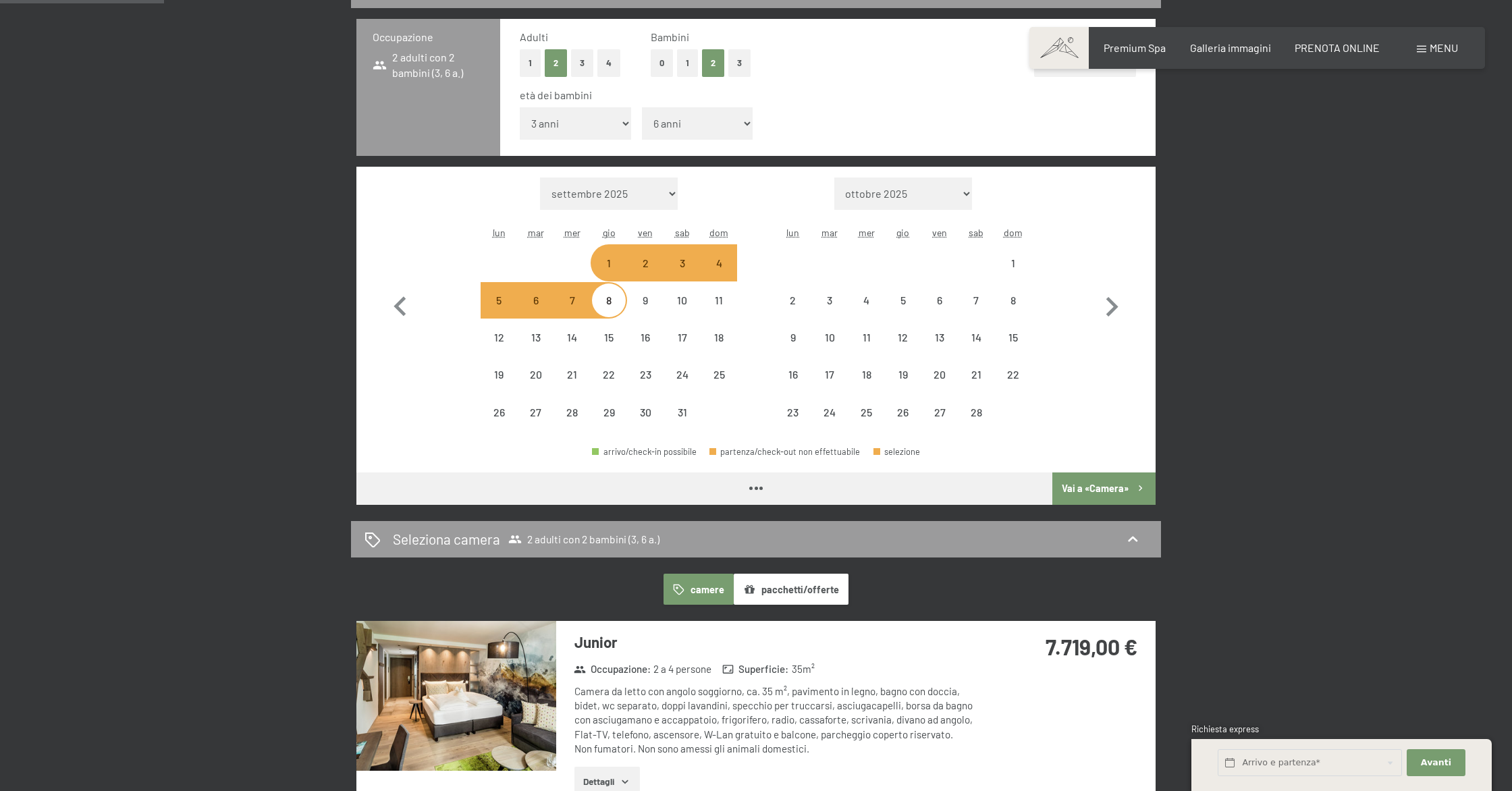
select select "2026-01-01"
select select "2026-02-01"
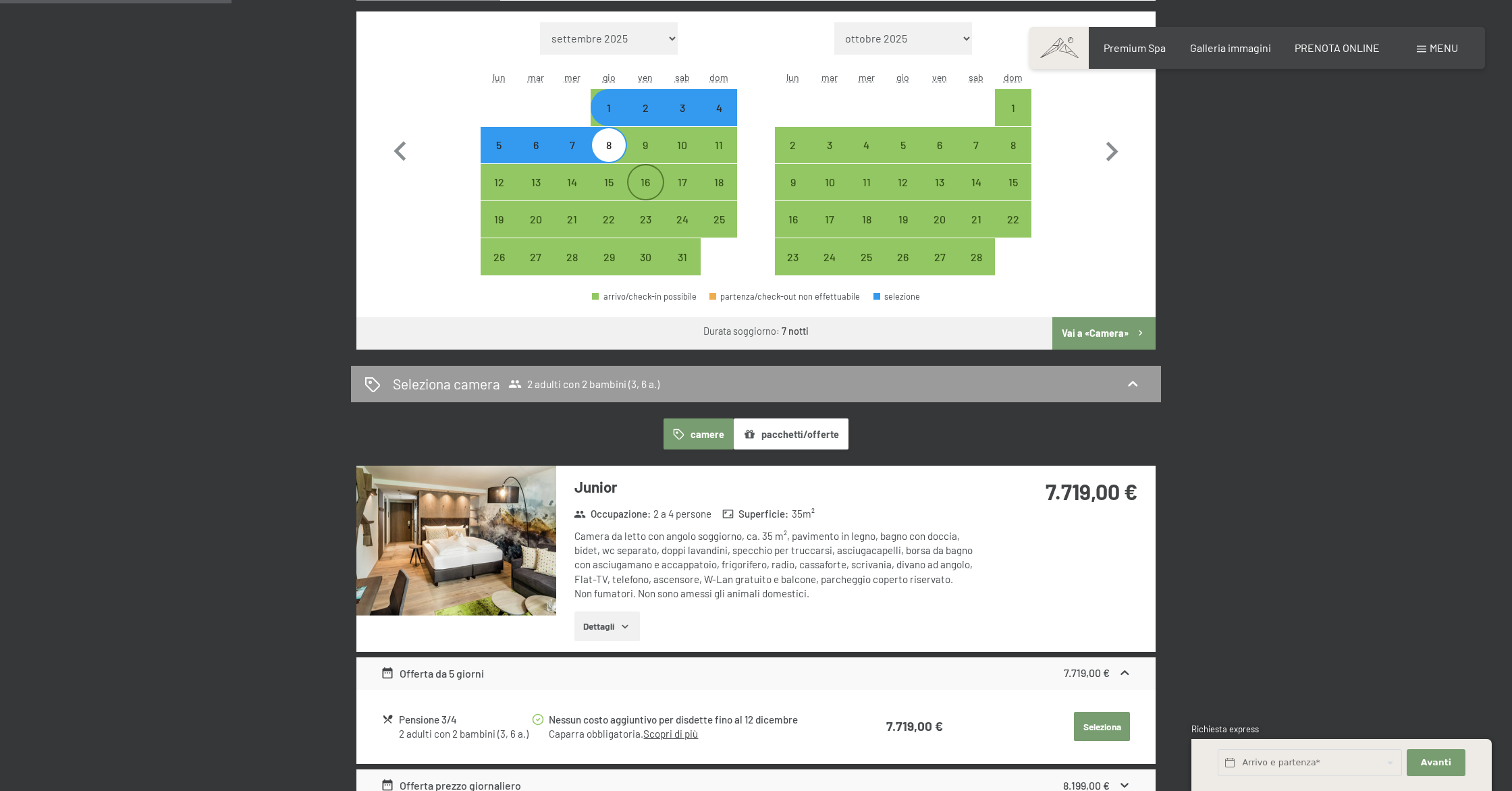
scroll to position [512, 0]
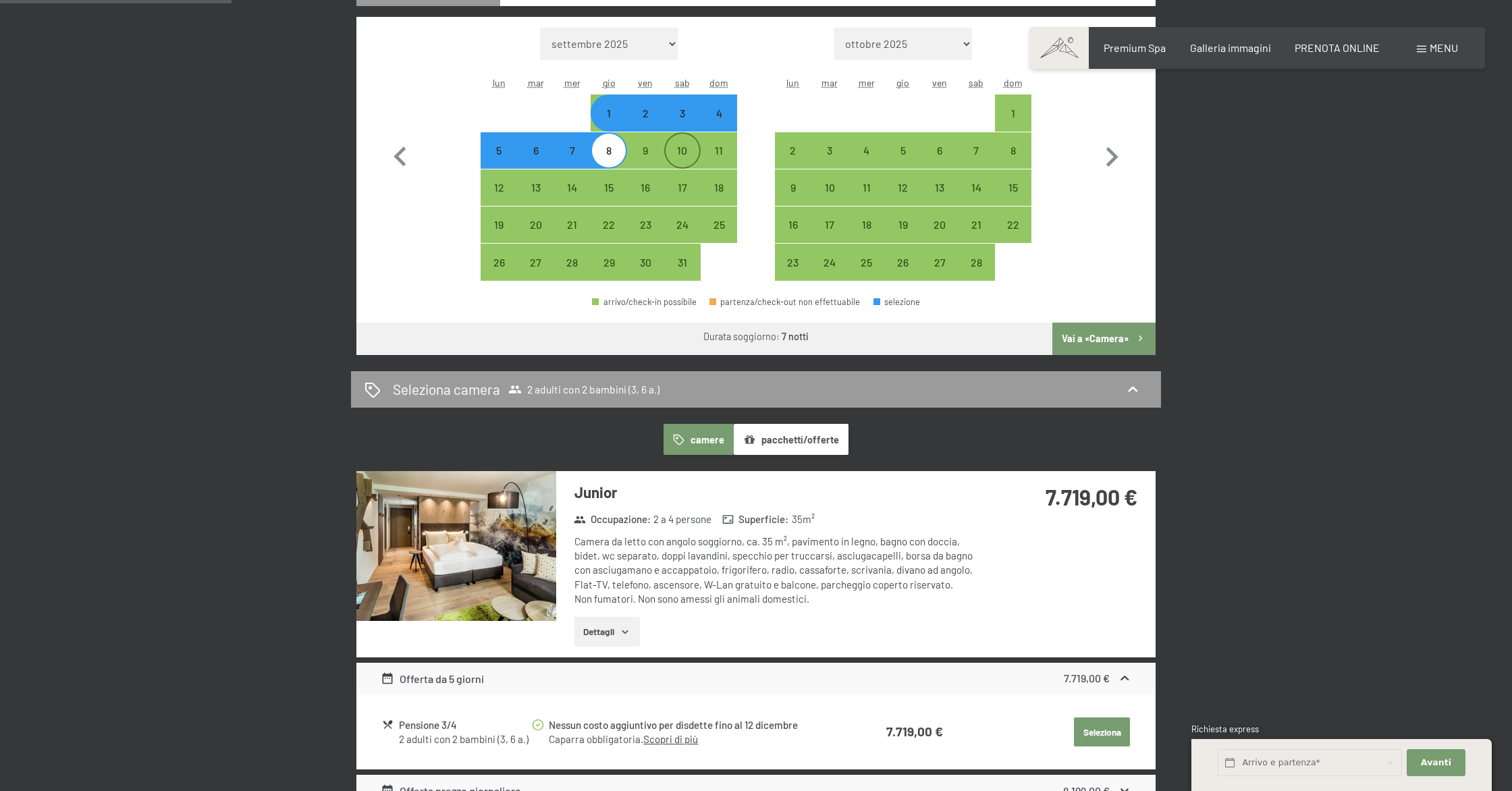
click at [680, 150] on div "10" at bounding box center [682, 162] width 34 height 34
select select "2026-01-01"
select select "2026-02-01"
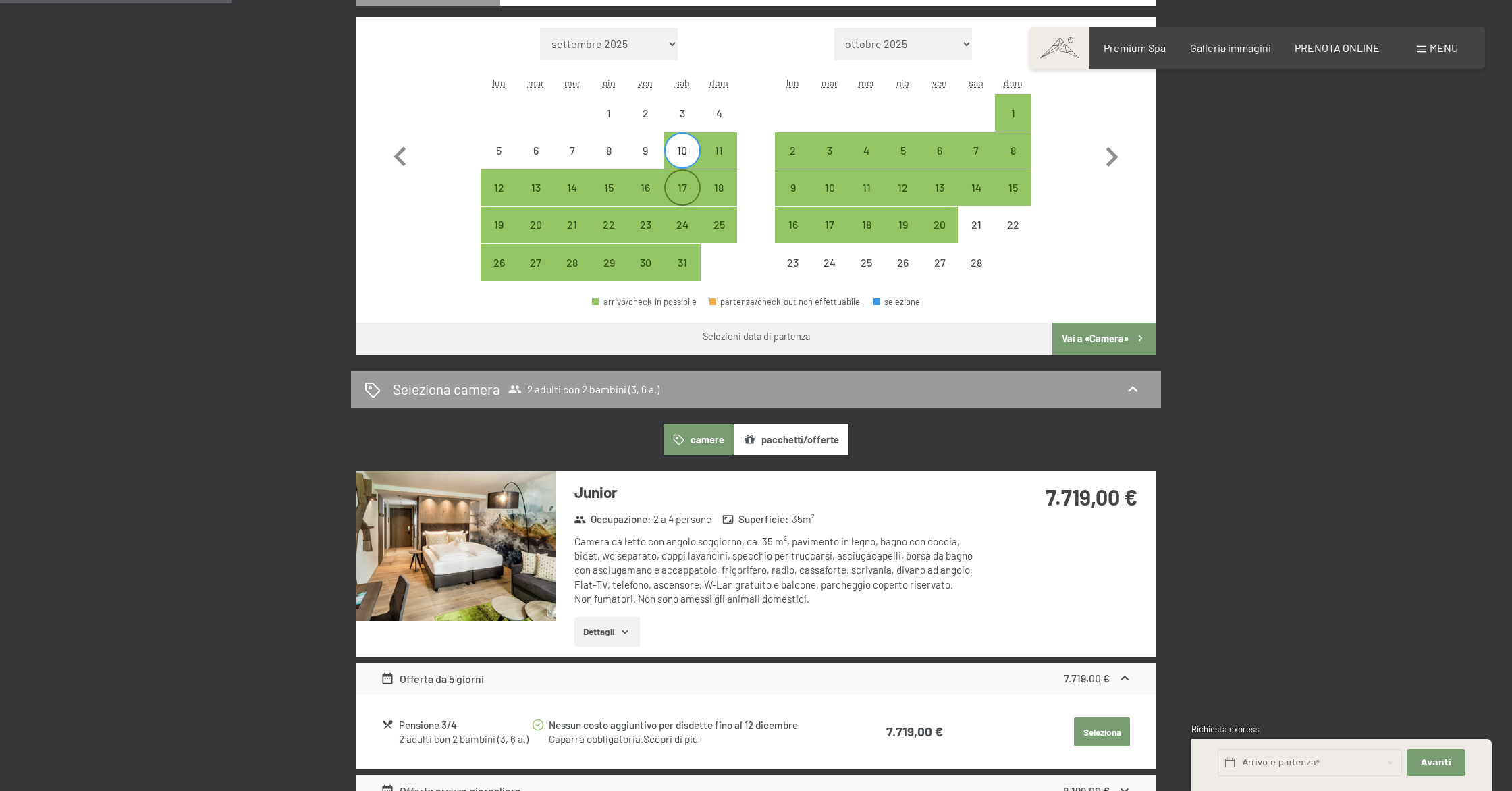
click at [688, 198] on div "17" at bounding box center [682, 199] width 34 height 34
select select "2026-01-01"
select select "2026-02-01"
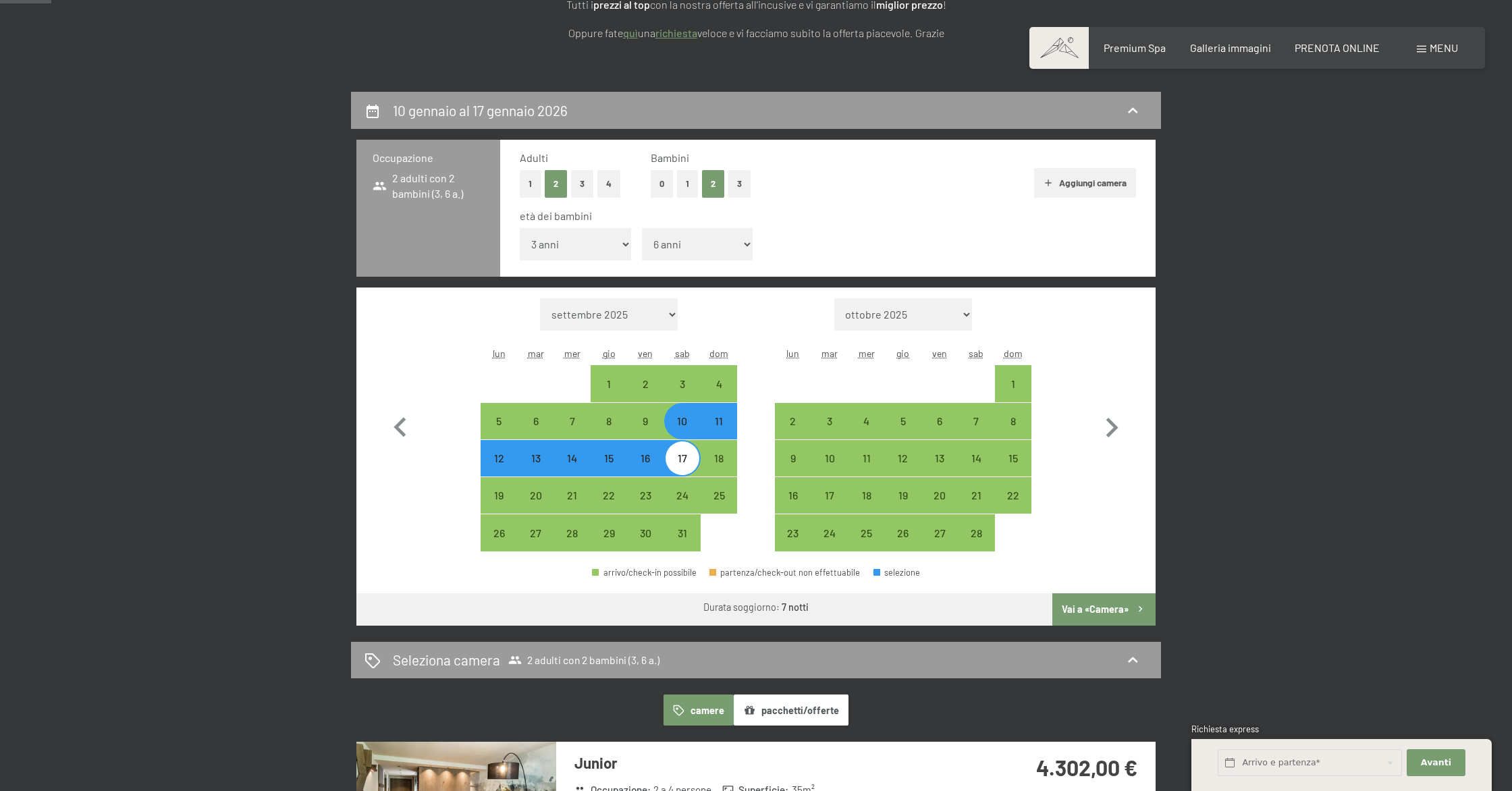
scroll to position [245, 0]
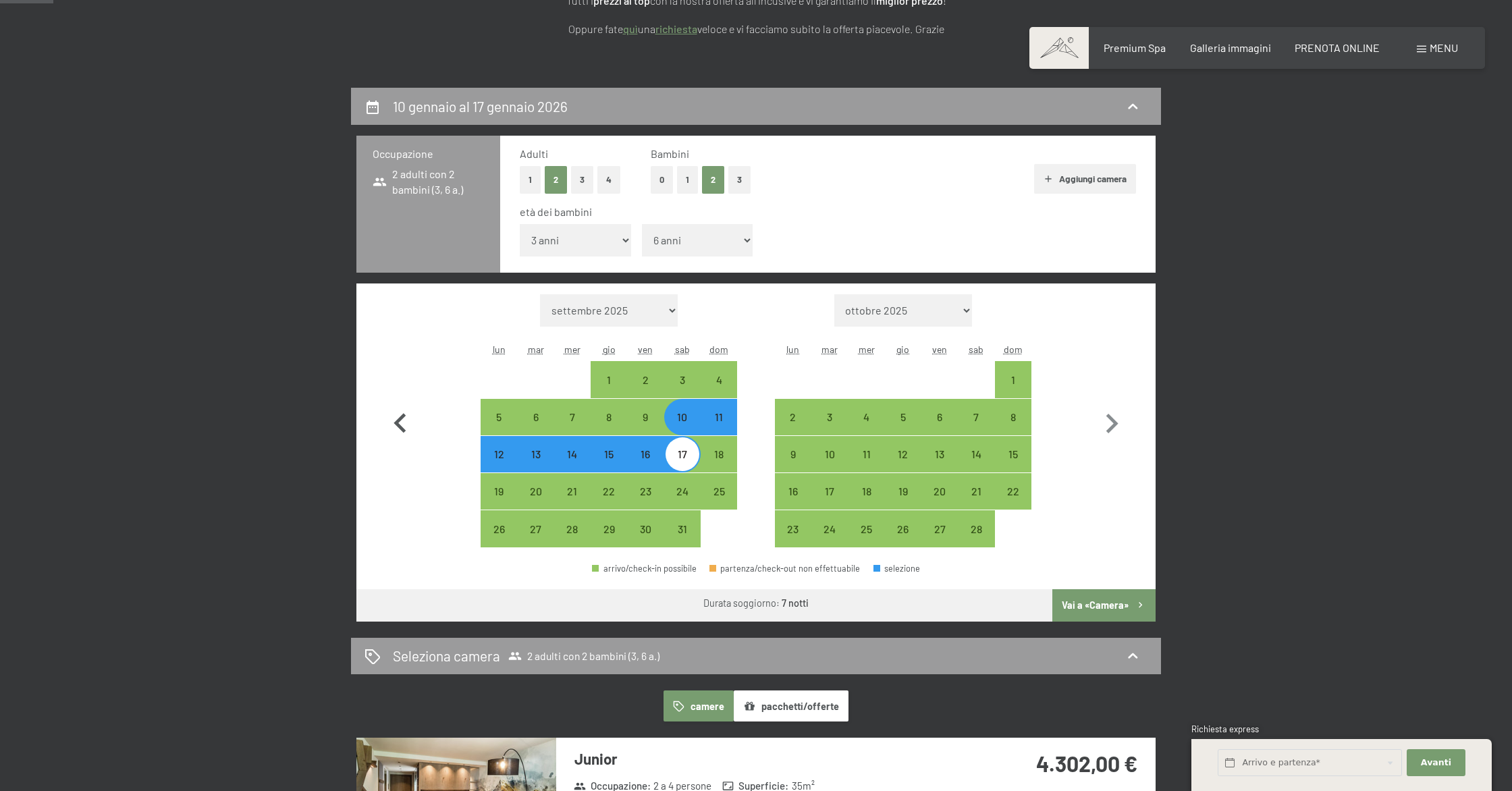
click at [401, 425] on icon "button" at bounding box center [401, 424] width 40 height 40
select select "2025-12-01"
select select "2026-01-01"
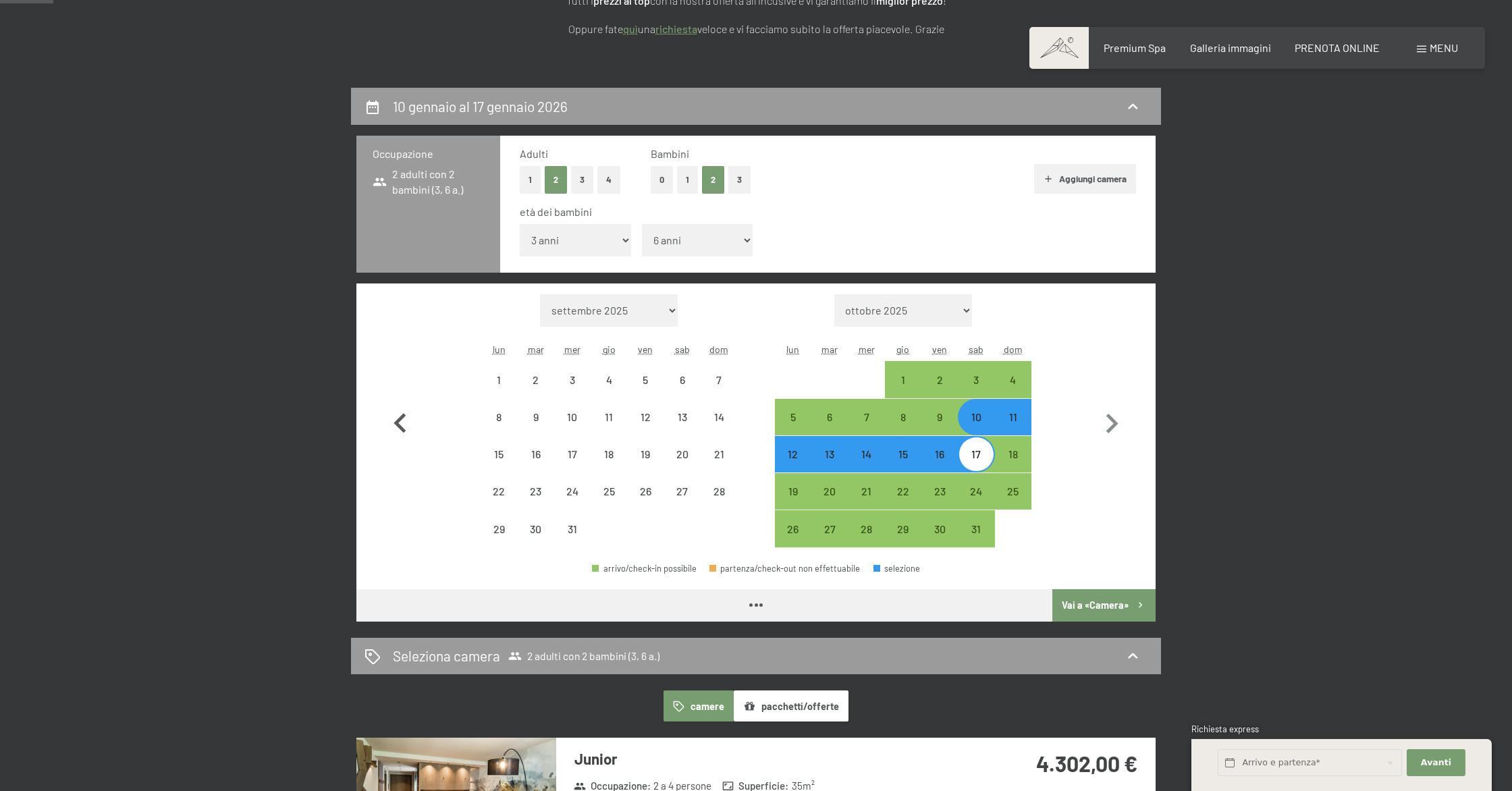
select select "2025-12-01"
select select "2026-01-01"
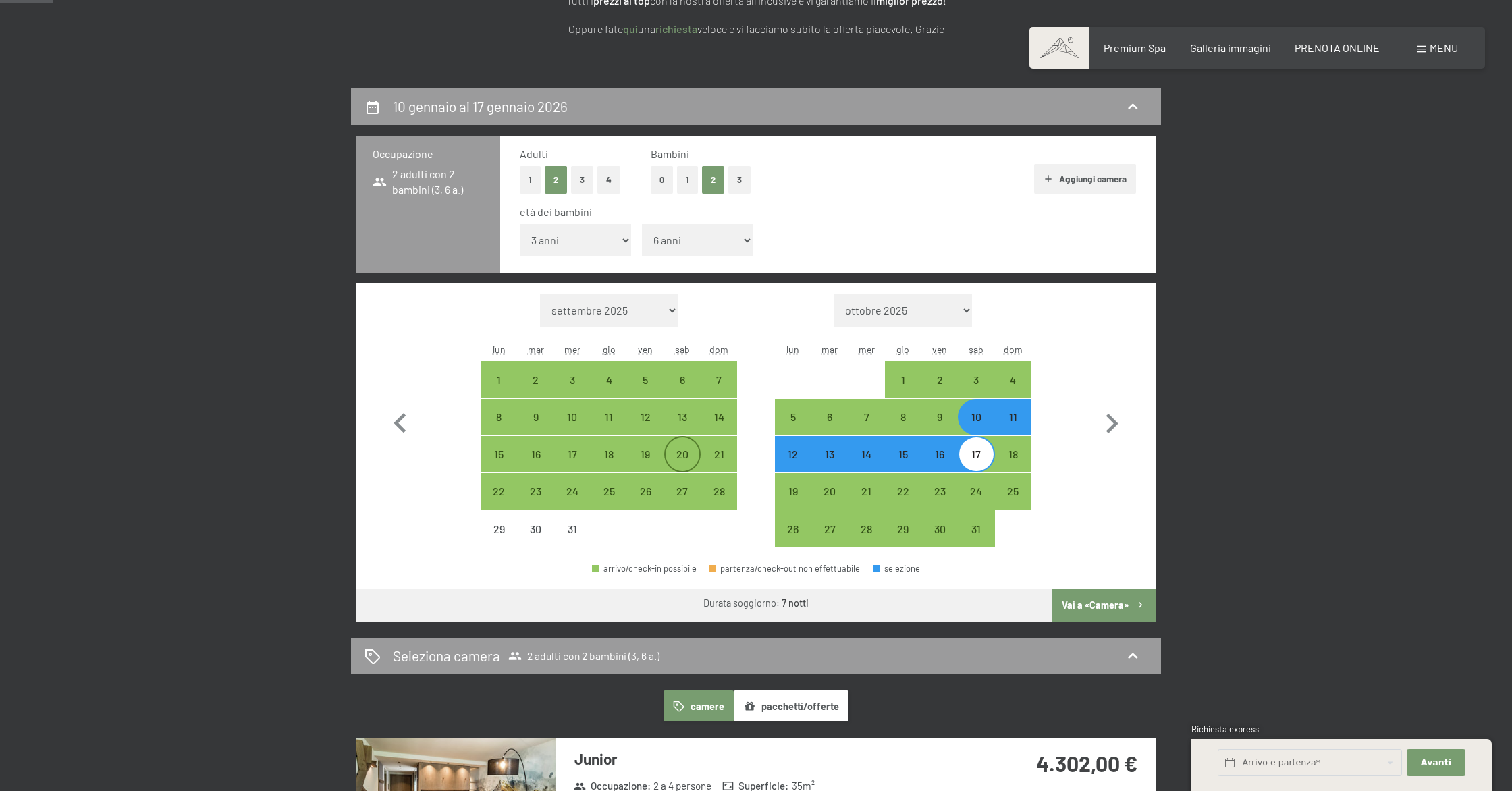
click at [687, 453] on div "20" at bounding box center [682, 466] width 34 height 34
select select "2025-12-01"
select select "2026-01-01"
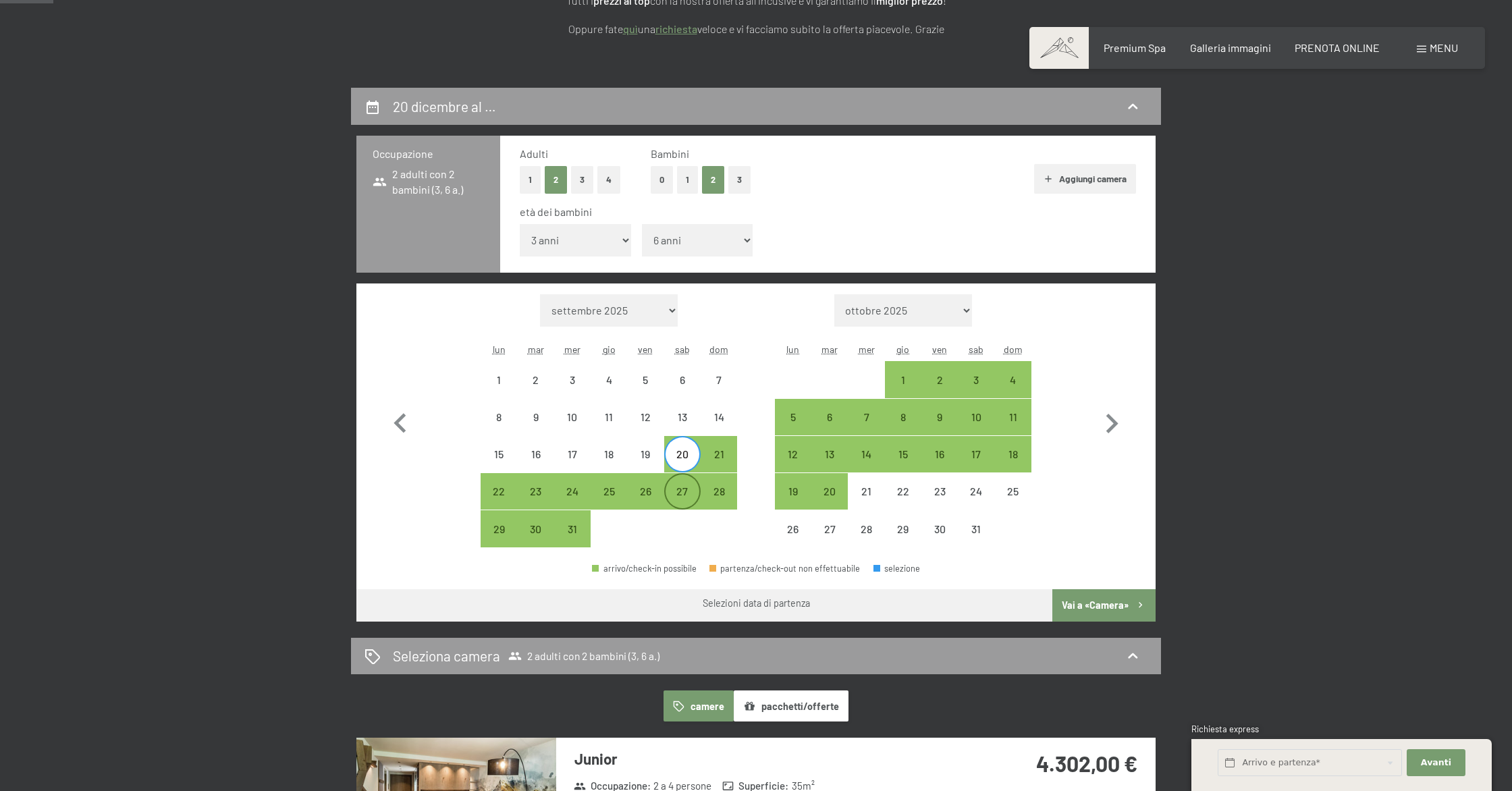
click at [687, 494] on div "27" at bounding box center [682, 503] width 34 height 34
select select "2025-12-01"
select select "2026-01-01"
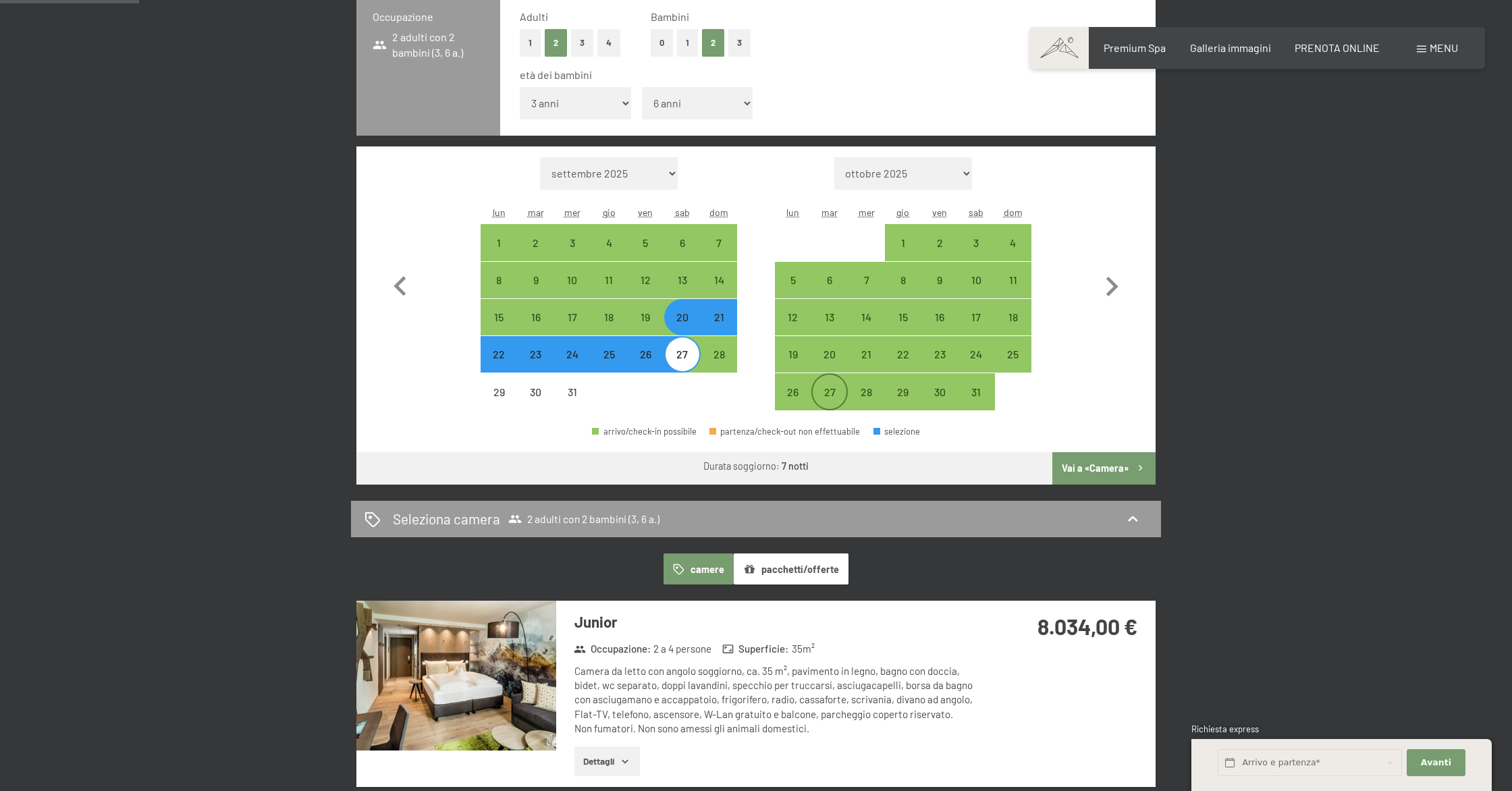
scroll to position [377, 0]
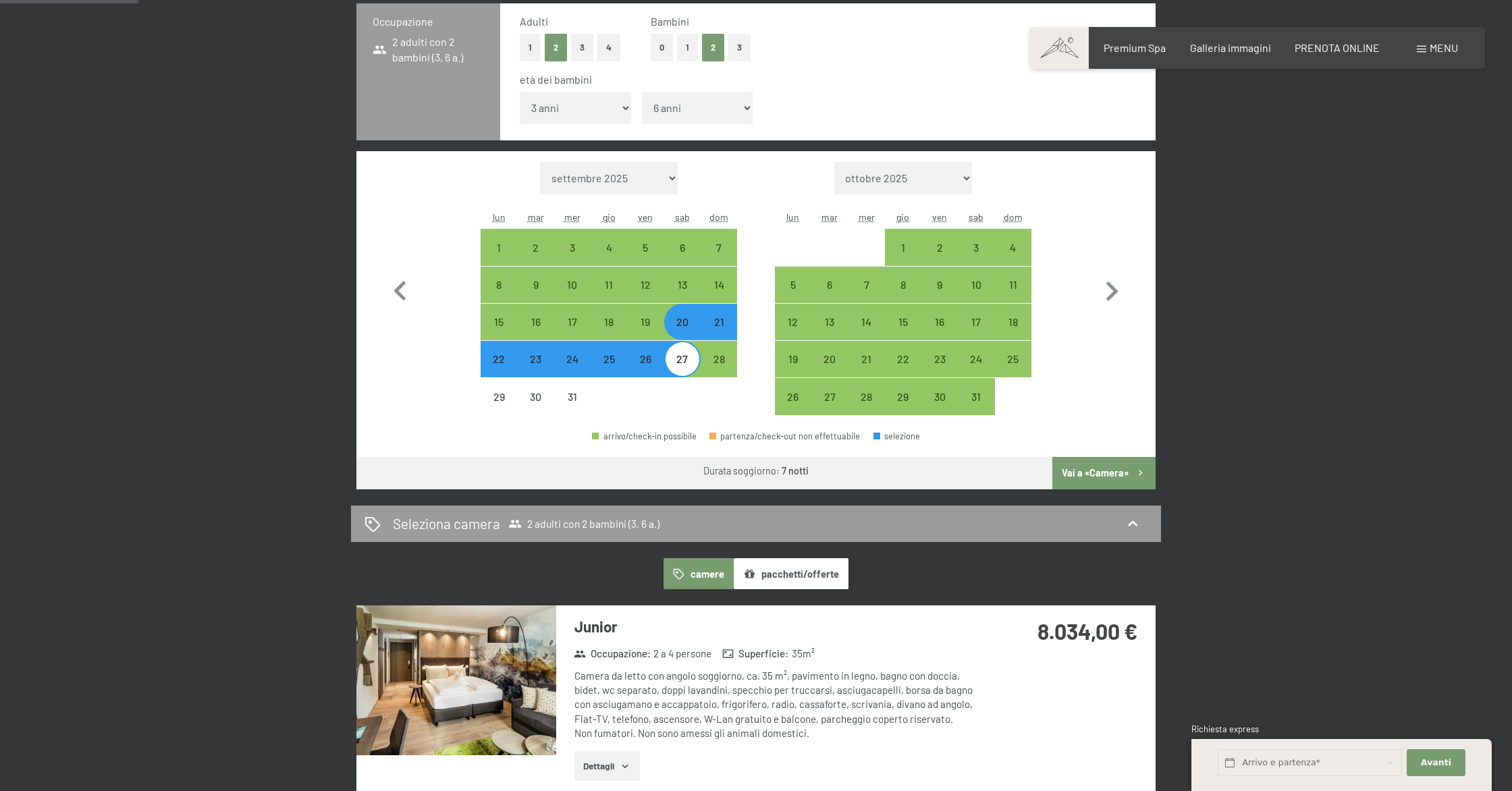
click at [682, 362] on div "27" at bounding box center [682, 370] width 34 height 34
select select "2025-12-01"
select select "2026-01-01"
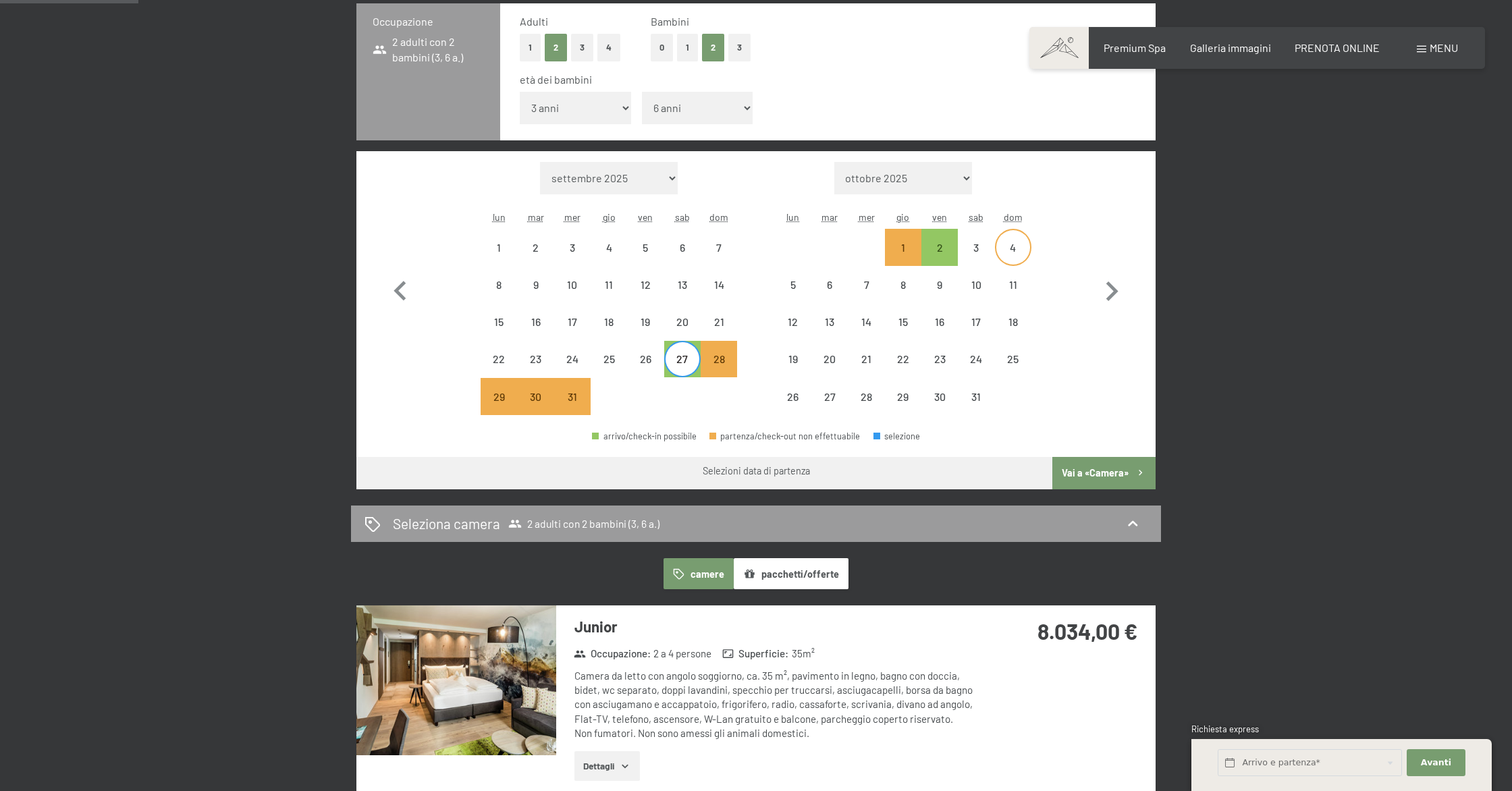
click at [1016, 246] on div "4" at bounding box center [1013, 259] width 34 height 34
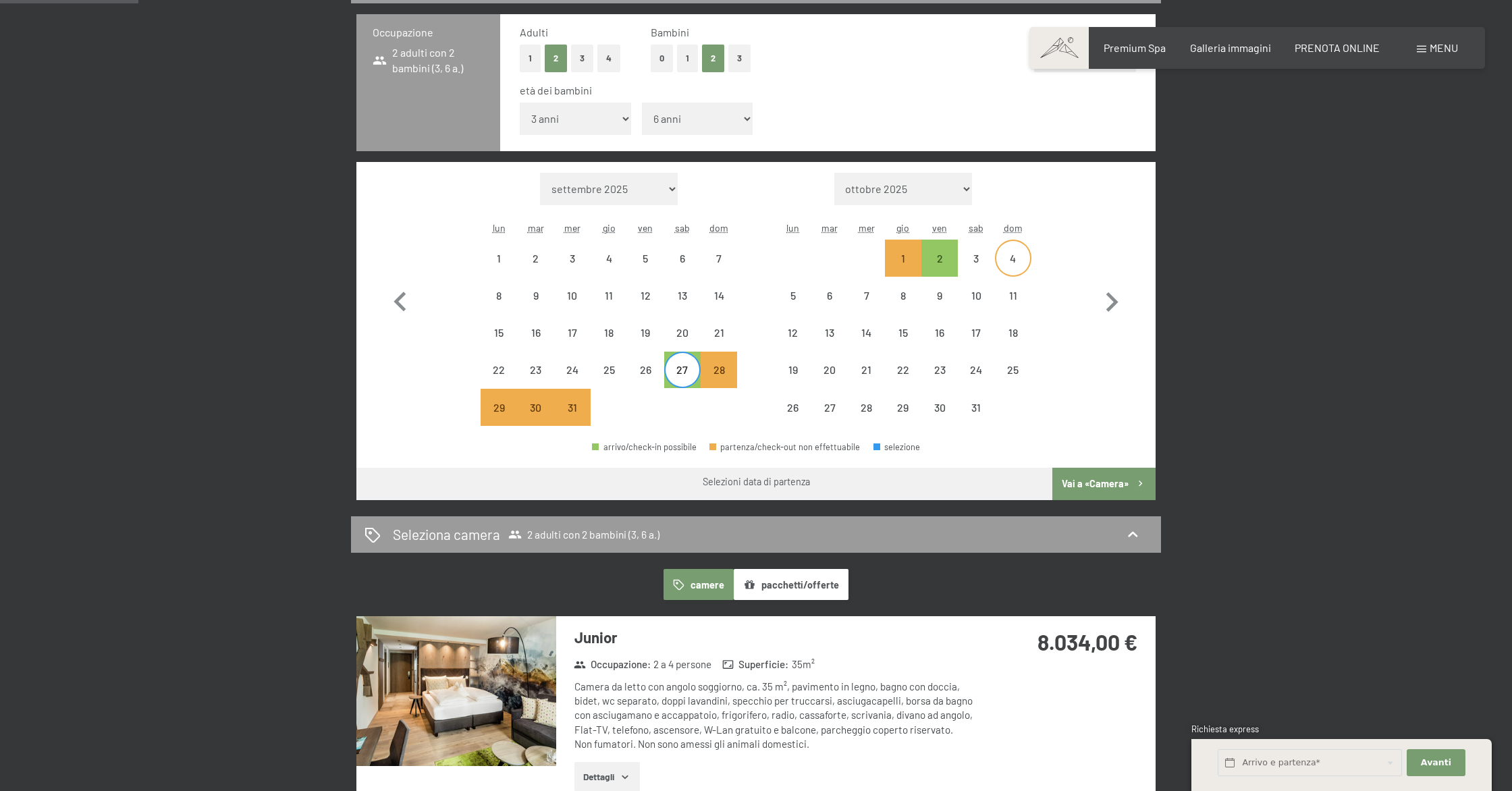
select select "2025-12-01"
select select "2026-01-01"
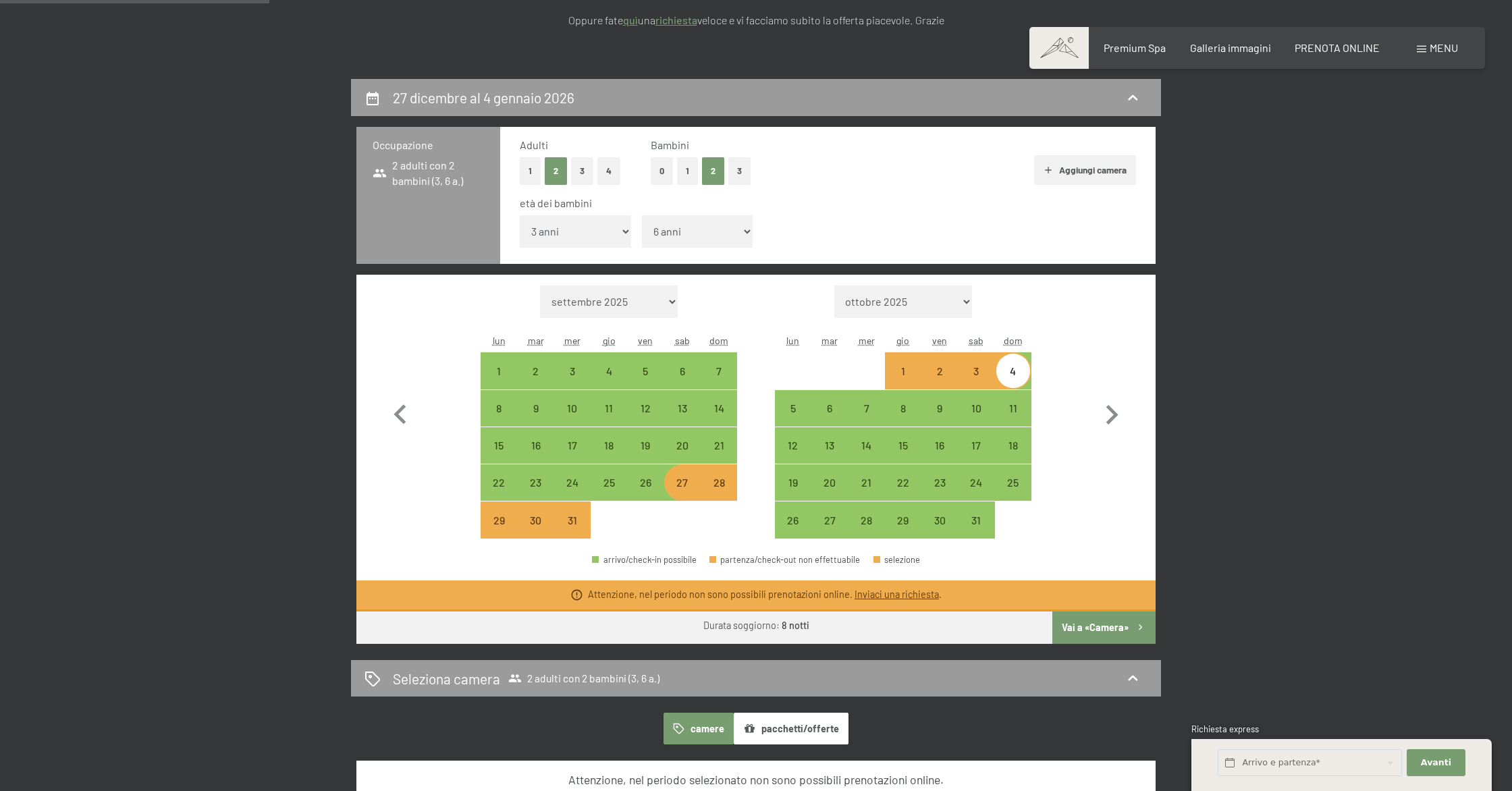
scroll to position [247, 0]
